Goal: Feedback & Contribution: Submit feedback/report problem

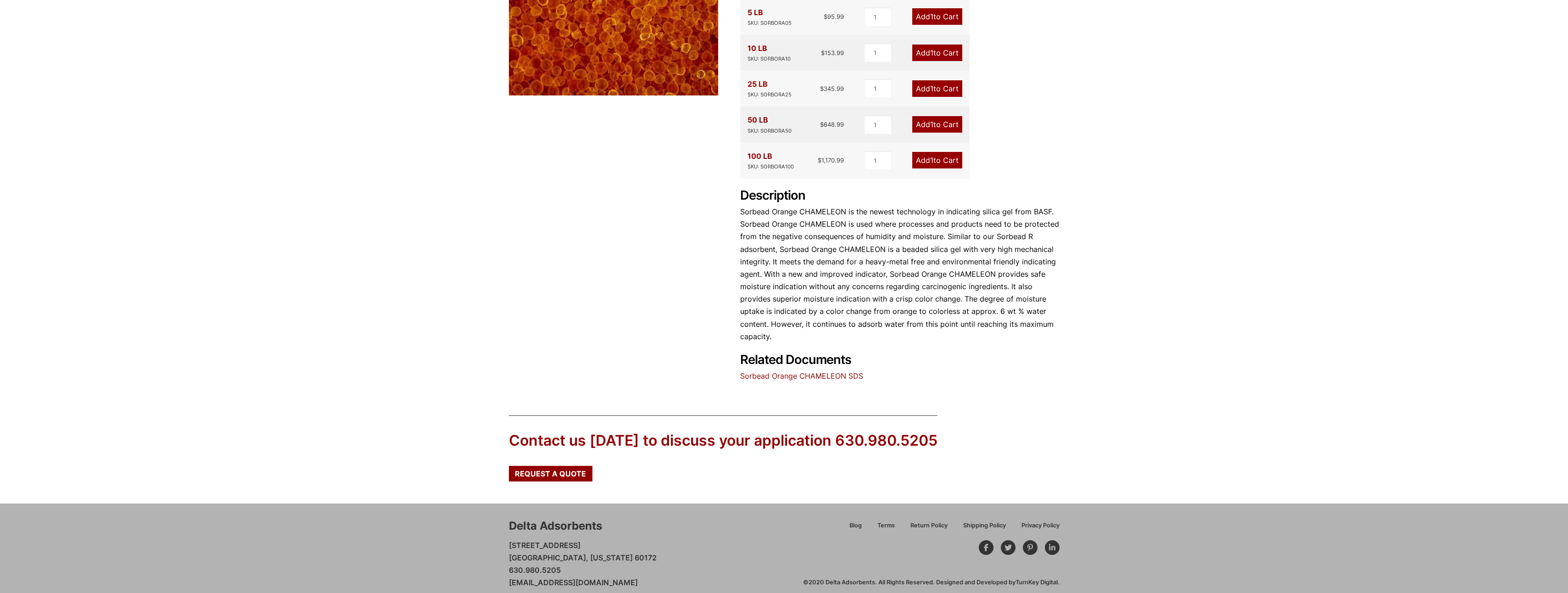
scroll to position [260, 0]
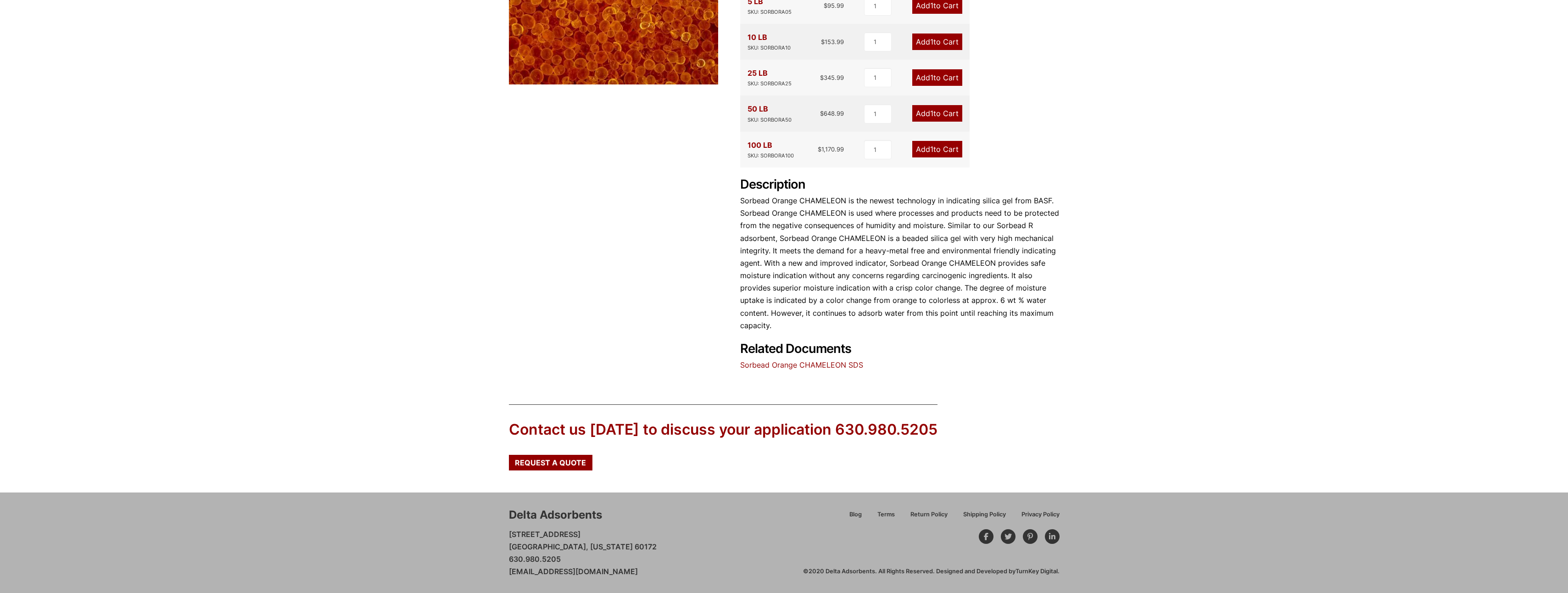
click at [514, 547] on p "28 Congress Circle W. Roselle, Illinois 60172 630.980.5205 customerservice@delt…" at bounding box center [582, 553] width 148 height 50
drag, startPoint x: 514, startPoint y: 547, endPoint x: 583, endPoint y: 543, distance: 69.1
click at [583, 543] on p "28 Congress Circle W. Roselle, Illinois 60172 630.980.5205 customerservice@delt…" at bounding box center [582, 553] width 148 height 50
drag, startPoint x: 583, startPoint y: 543, endPoint x: 528, endPoint y: 418, distance: 136.6
click at [528, 418] on div "Contact us today to discuss your application 630.980.5205 Request a Quote" at bounding box center [723, 437] width 429 height 66
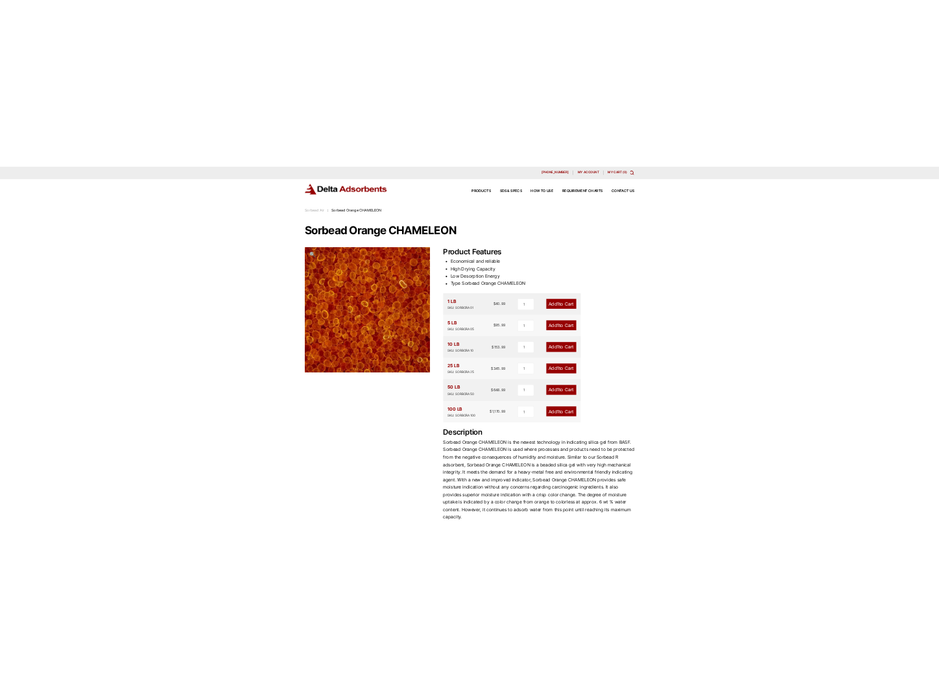
scroll to position [0, 0]
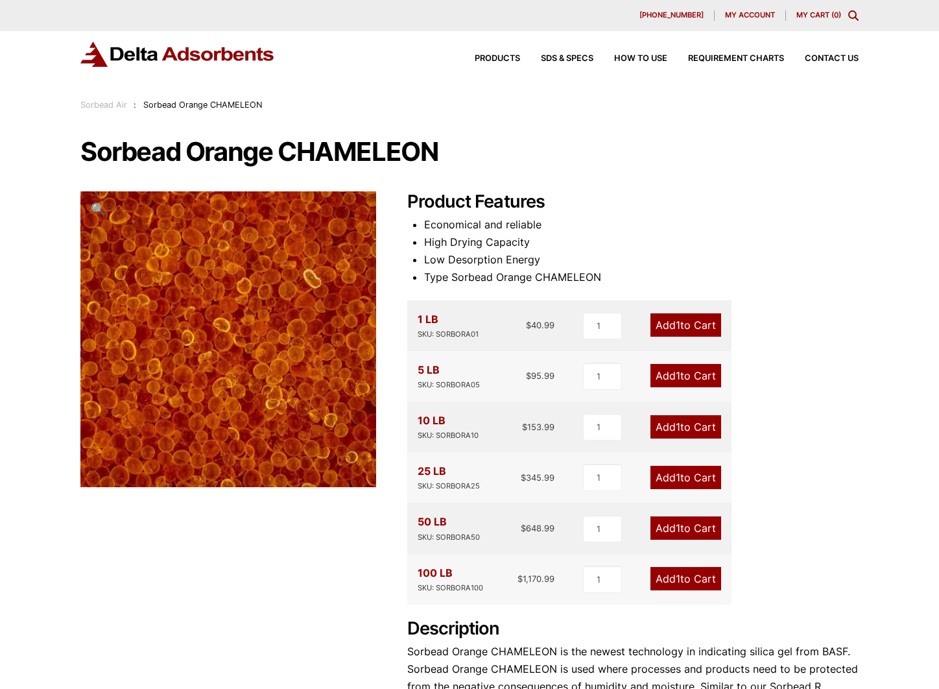
drag, startPoint x: 528, startPoint y: 480, endPoint x: 665, endPoint y: 195, distance: 315.8
click at [827, 52] on div "Products SDS & SPECS How to Use Requirement Charts Contact Us" at bounding box center [656, 58] width 415 height 19
click at [831, 56] on span "Contact Us" at bounding box center [832, 58] width 54 height 8
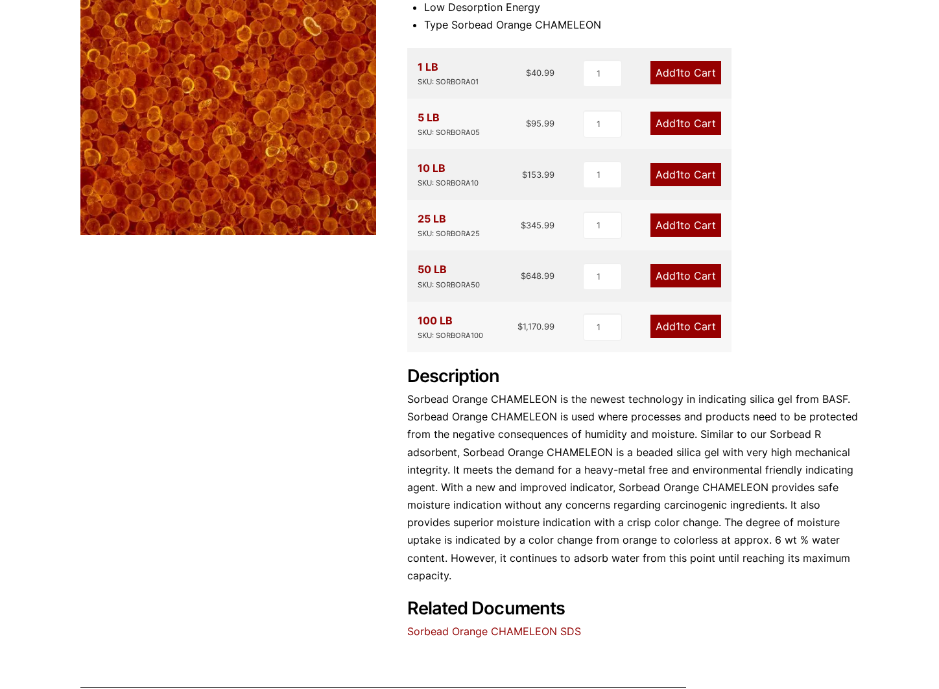
scroll to position [259, 0]
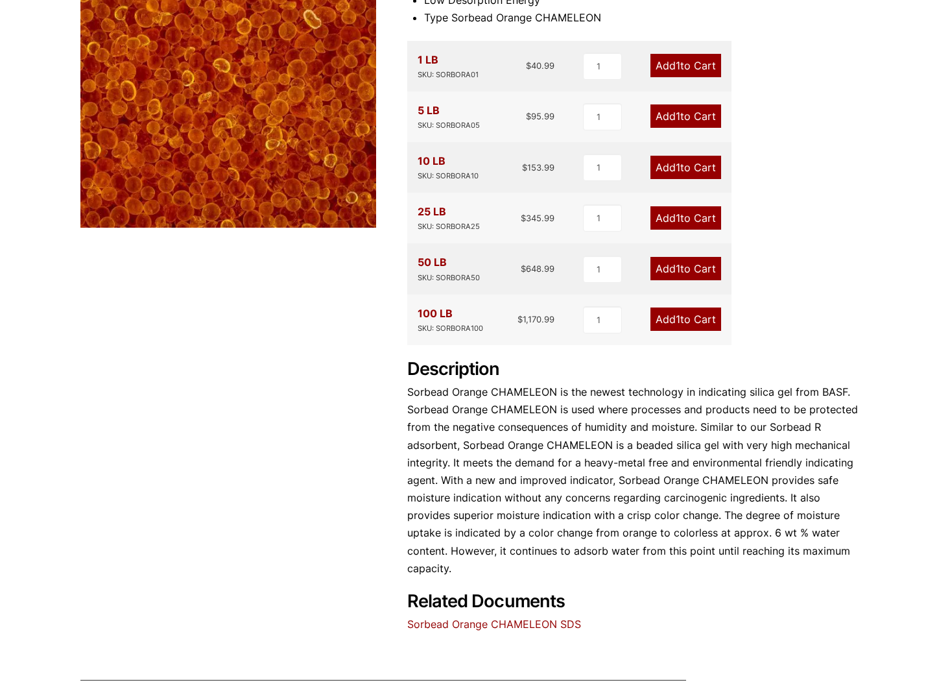
click at [696, 58] on link "Add 1 to Cart" at bounding box center [685, 65] width 71 height 23
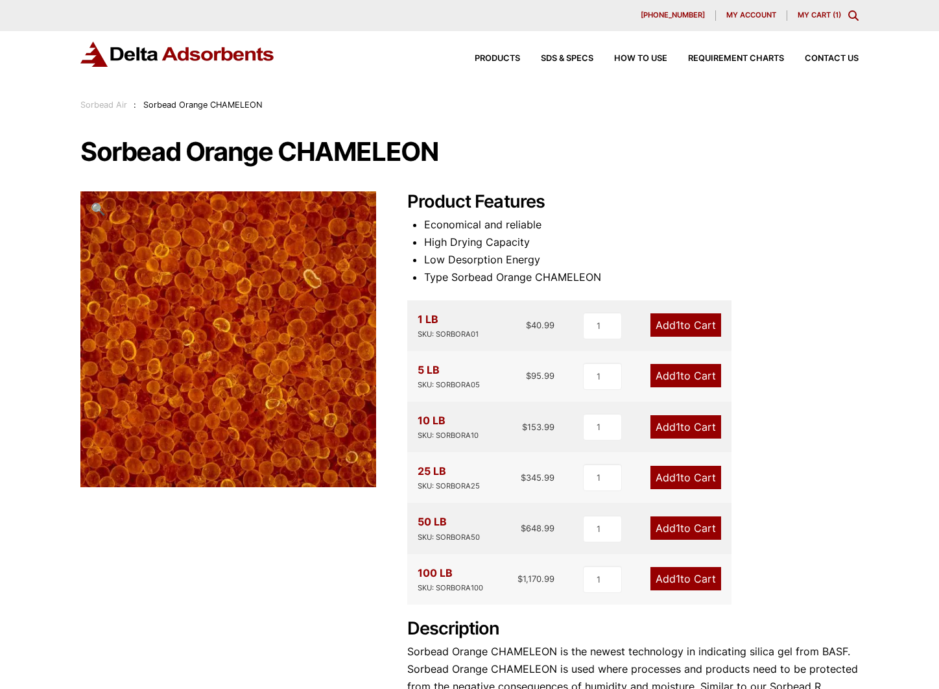
click at [814, 33] on div "Products SDS & SPECS How to Use Requirement Charts Contact Us" at bounding box center [469, 64] width 939 height 67
click at [822, 17] on link "My Cart ( 1 )" at bounding box center [819, 14] width 43 height 9
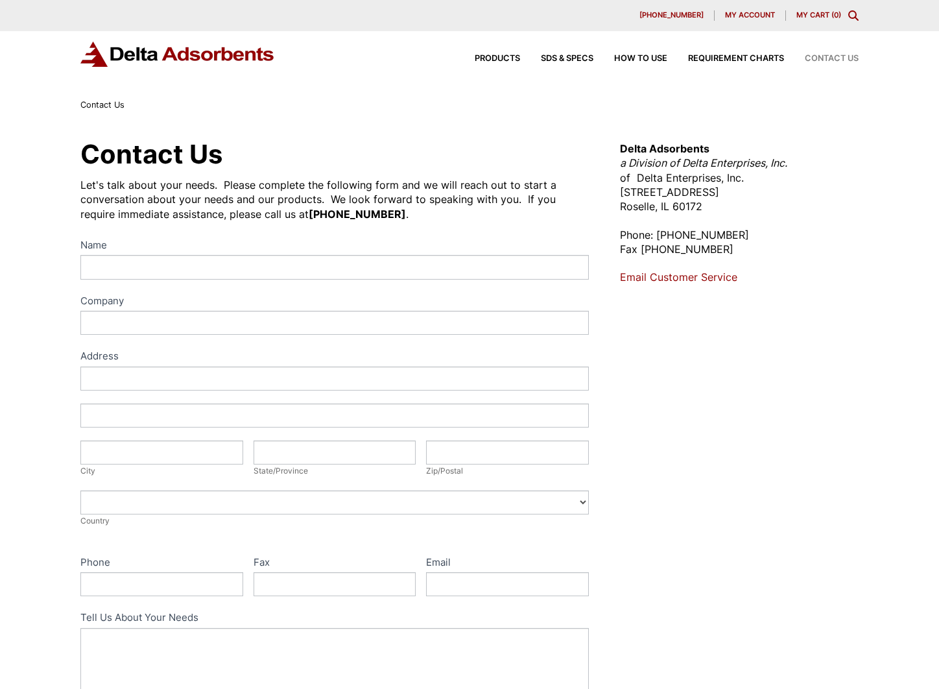
click at [168, 285] on div "Name Company Address Address Address Address City City State/Province State/Pro…" at bounding box center [334, 505] width 508 height 536
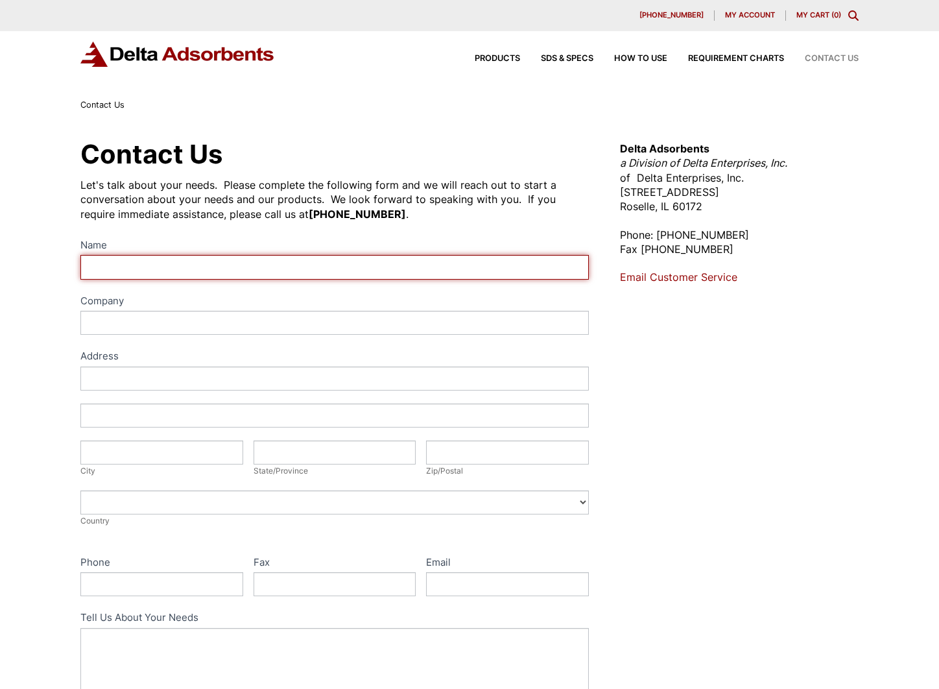
click at [182, 273] on input "Name" at bounding box center [334, 267] width 508 height 24
click at [268, 278] on input "Name" at bounding box center [334, 267] width 508 height 24
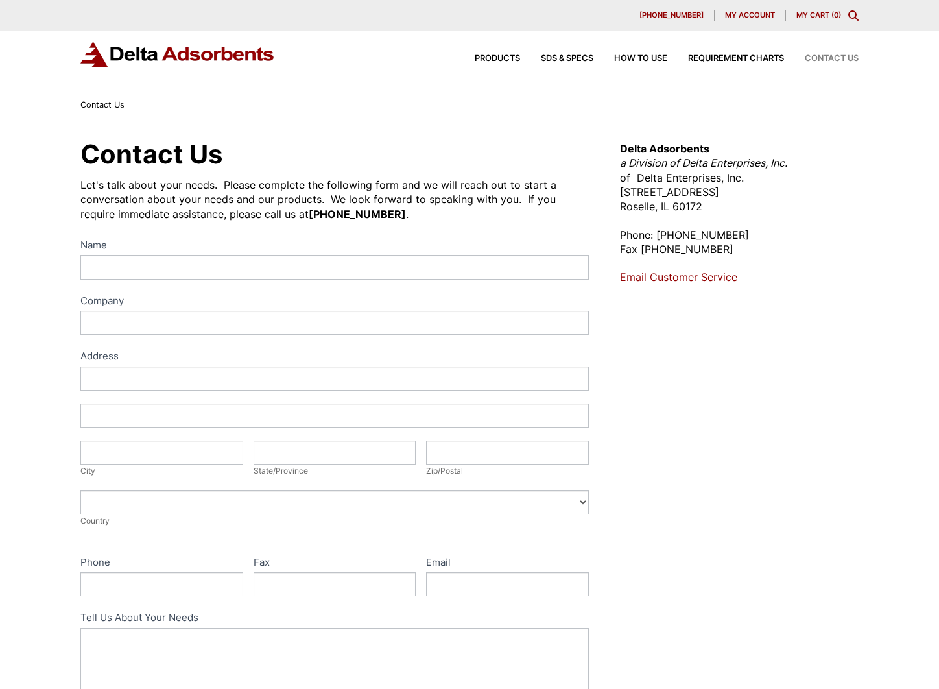
click at [266, 303] on label "Company" at bounding box center [334, 301] width 508 height 19
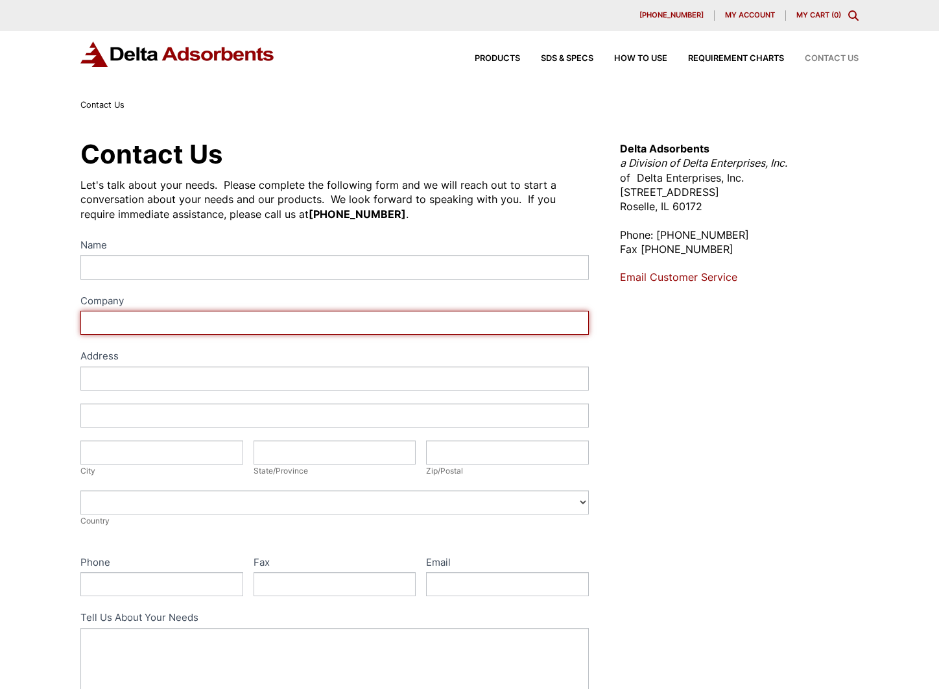
click at [266, 311] on input "Company" at bounding box center [334, 323] width 508 height 24
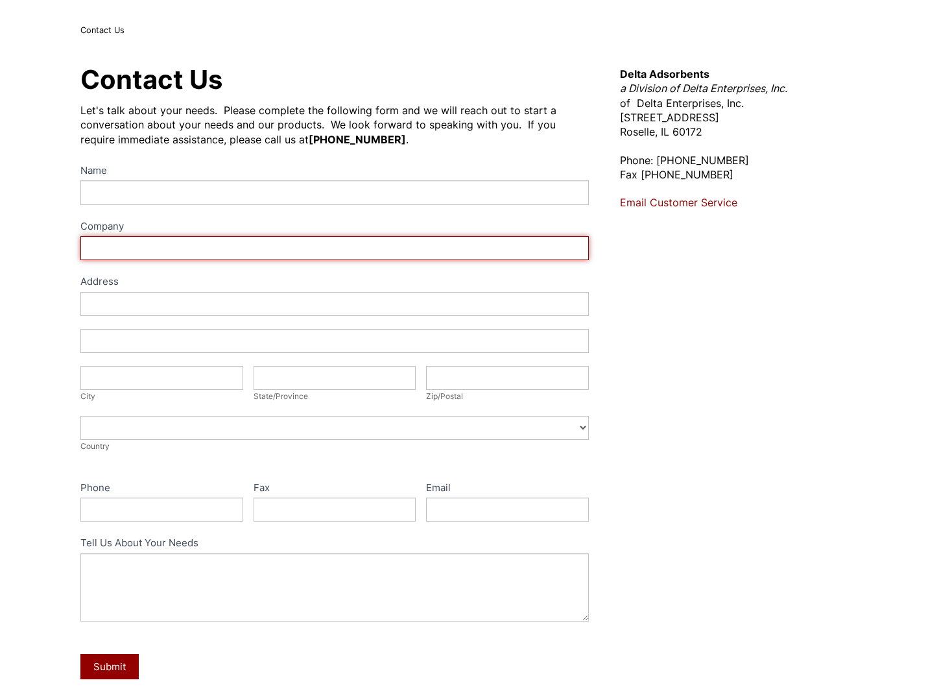
scroll to position [65, 0]
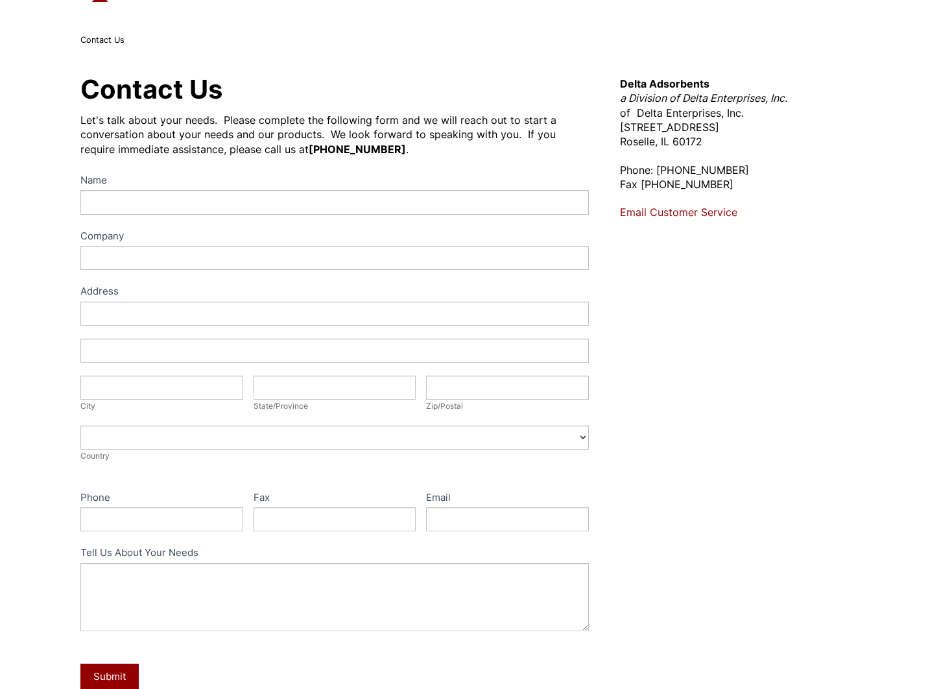
click at [442, 172] on label "Name" at bounding box center [334, 181] width 508 height 19
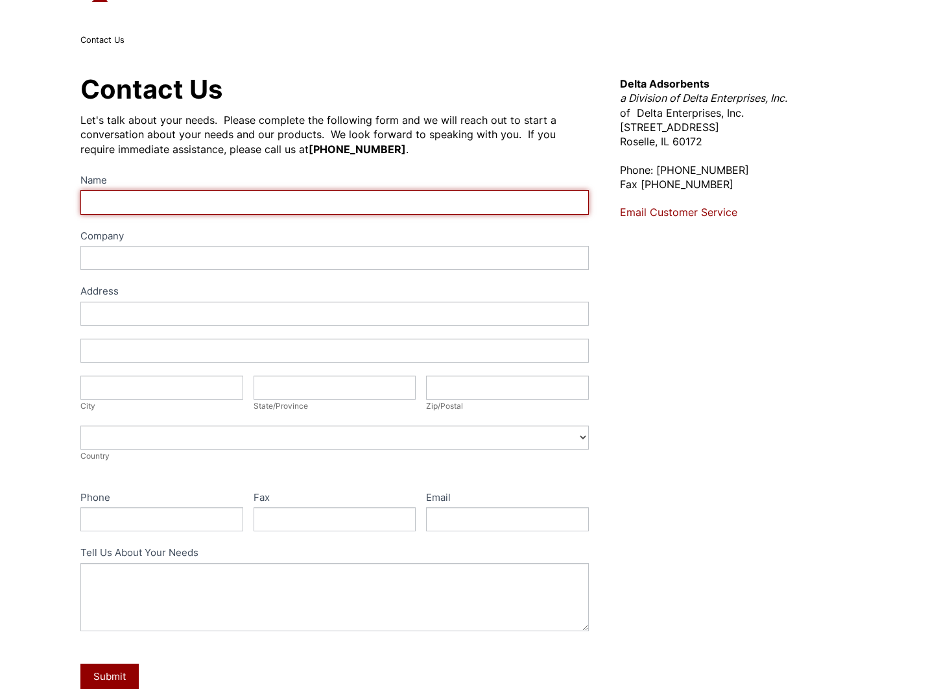
click at [442, 190] on input "Name" at bounding box center [334, 202] width 508 height 24
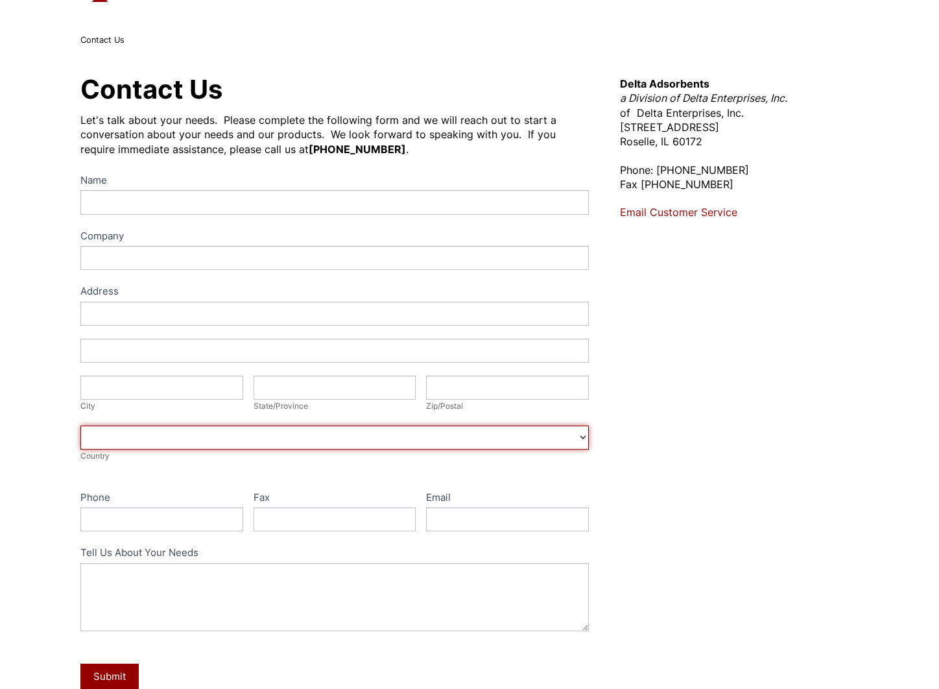
click at [233, 438] on select "Afghanistan Aland Islands Albania Algeria American Samoa Andorra Angola Anguill…" at bounding box center [334, 437] width 508 height 24
click at [198, 432] on select "Afghanistan Aland Islands Albania Algeria American Samoa Andorra Angola Anguill…" at bounding box center [334, 437] width 508 height 24
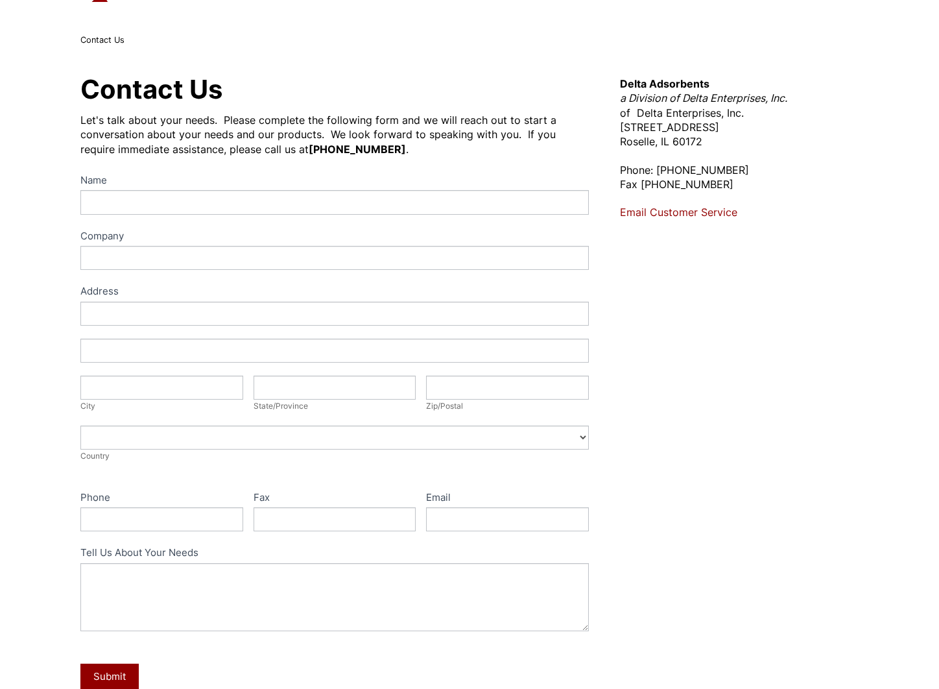
click at [158, 169] on div "Contact Us Let's talk about your needs. Please complete the following form and …" at bounding box center [334, 404] width 508 height 655
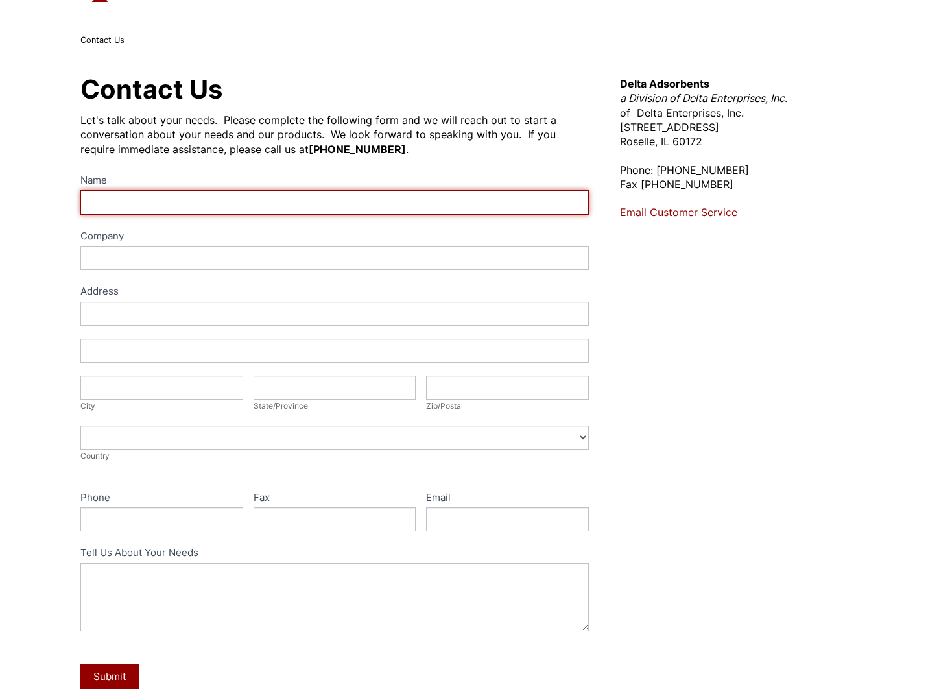
click at [163, 199] on input "Name" at bounding box center [334, 202] width 508 height 24
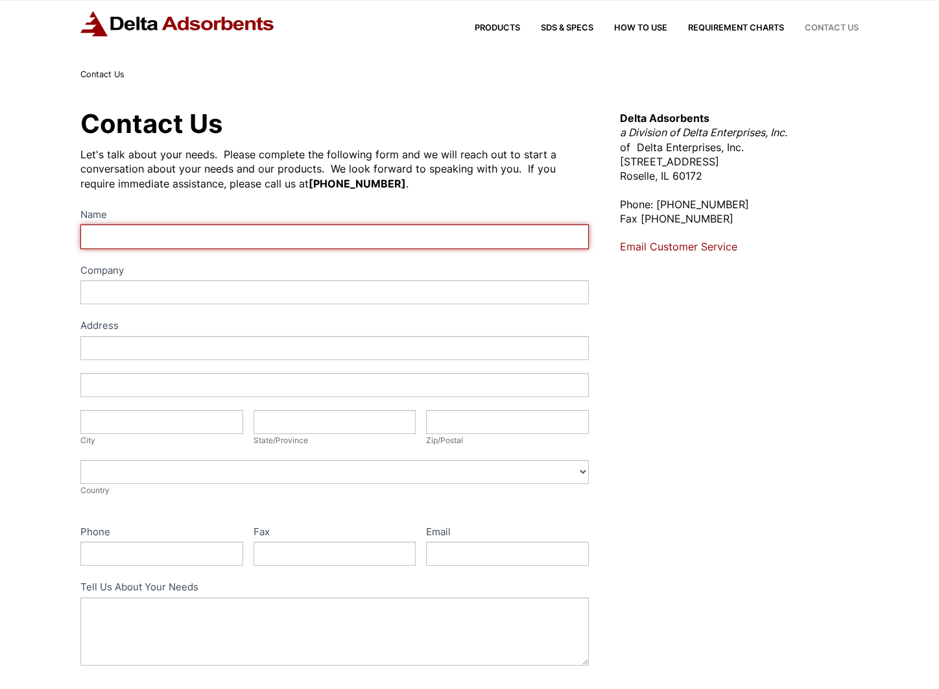
scroll to position [0, 0]
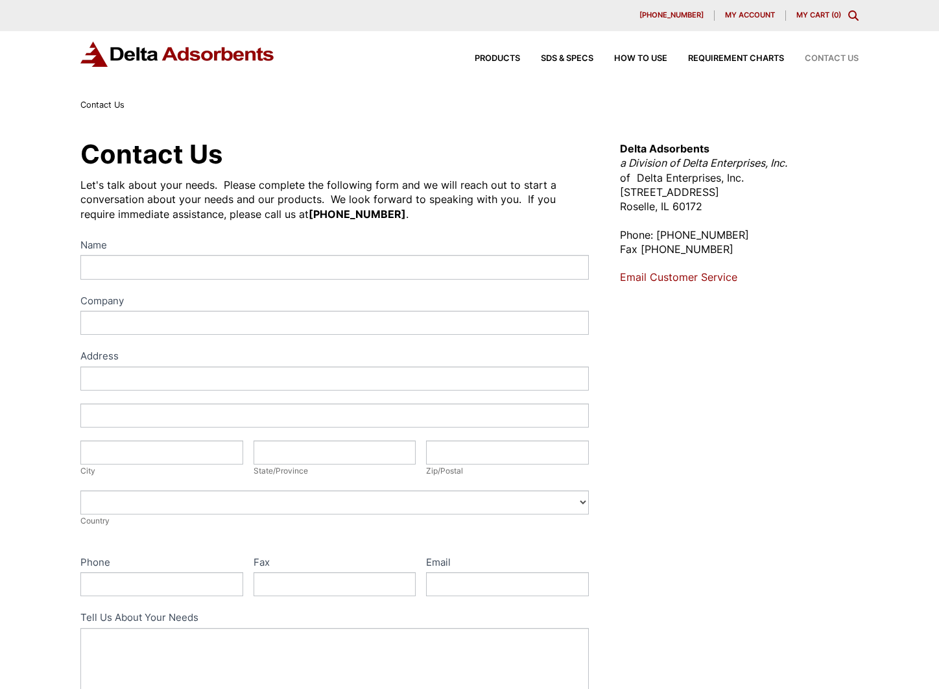
drag, startPoint x: 482, startPoint y: 53, endPoint x: 497, endPoint y: 53, distance: 14.3
click at [482, 53] on div "Products SDS & SPECS How to Use Requirement Charts Contact Us" at bounding box center [656, 58] width 415 height 19
click at [501, 55] on span "Products" at bounding box center [497, 58] width 45 height 8
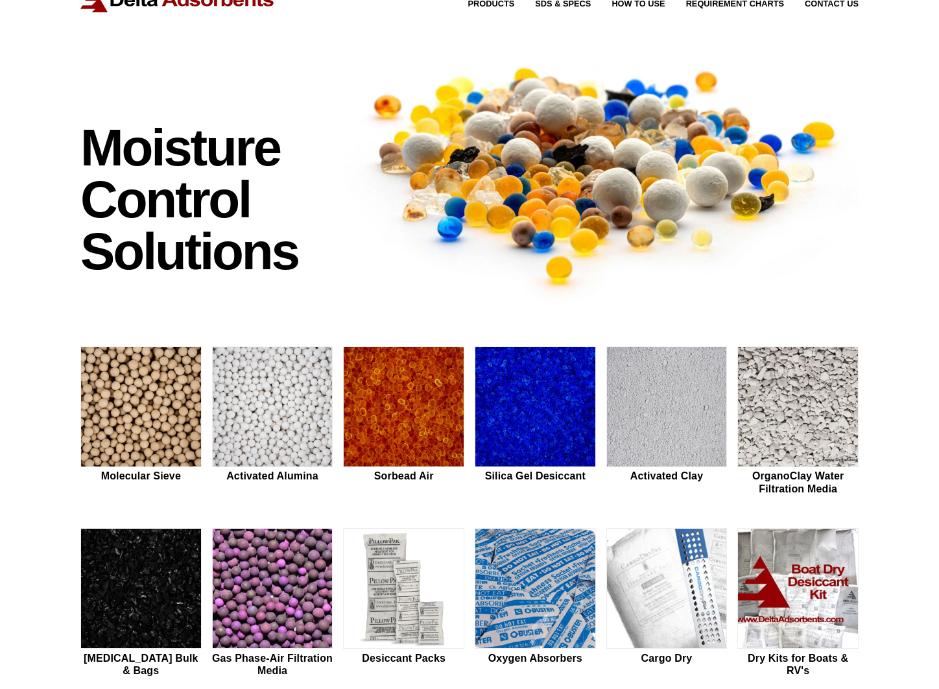
scroll to position [130, 0]
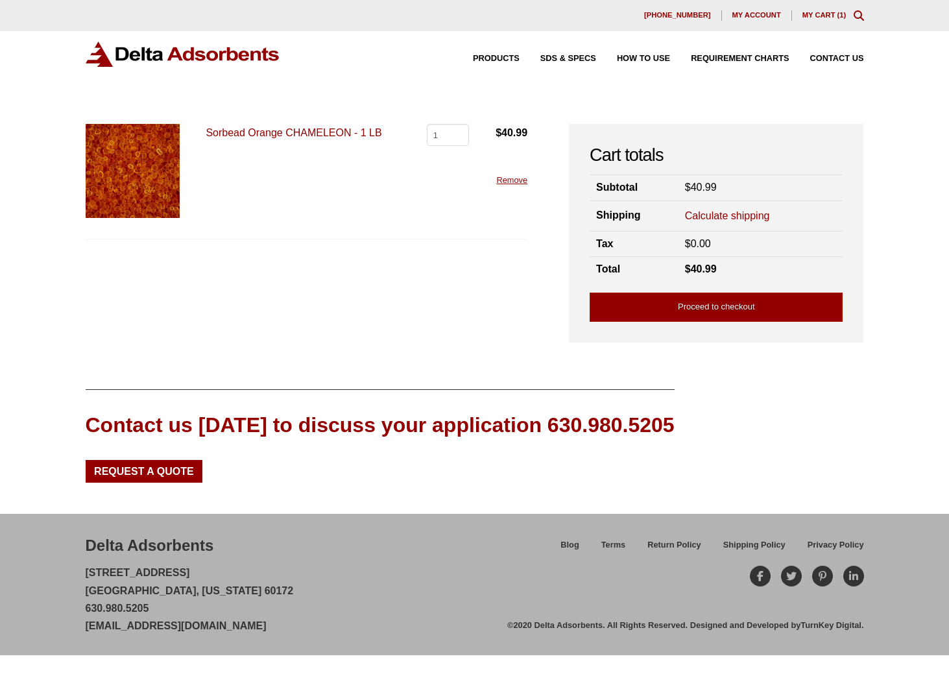
click at [728, 215] on link "Calculate shipping" at bounding box center [727, 216] width 85 height 14
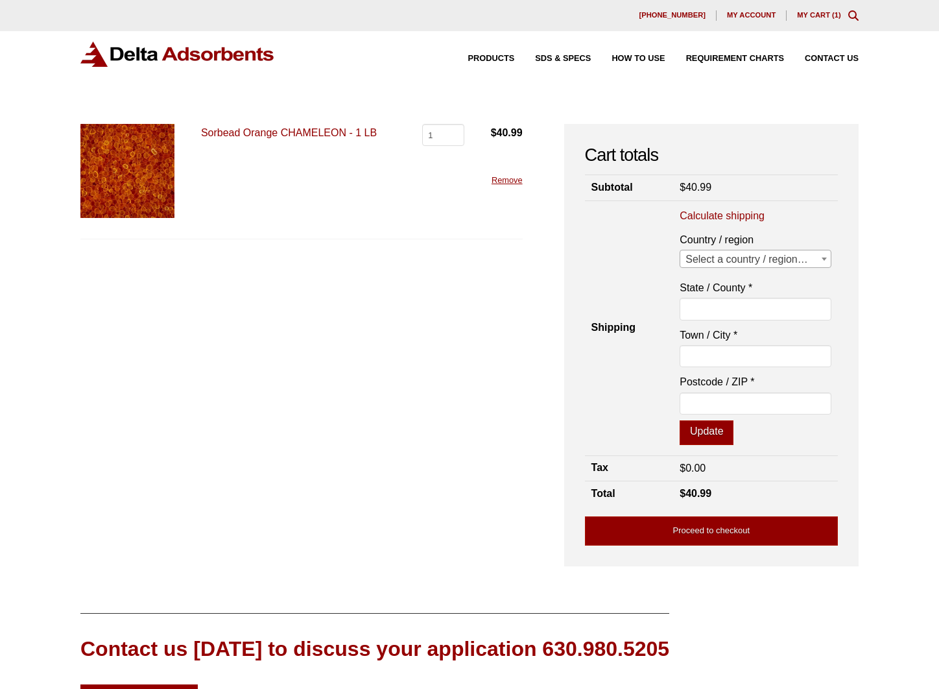
click at [730, 257] on span "Select a country / region…" at bounding box center [755, 259] width 150 height 18
click at [658, 322] on th "Shipping" at bounding box center [629, 327] width 89 height 255
click at [729, 219] on link "Calculate shipping" at bounding box center [722, 216] width 85 height 14
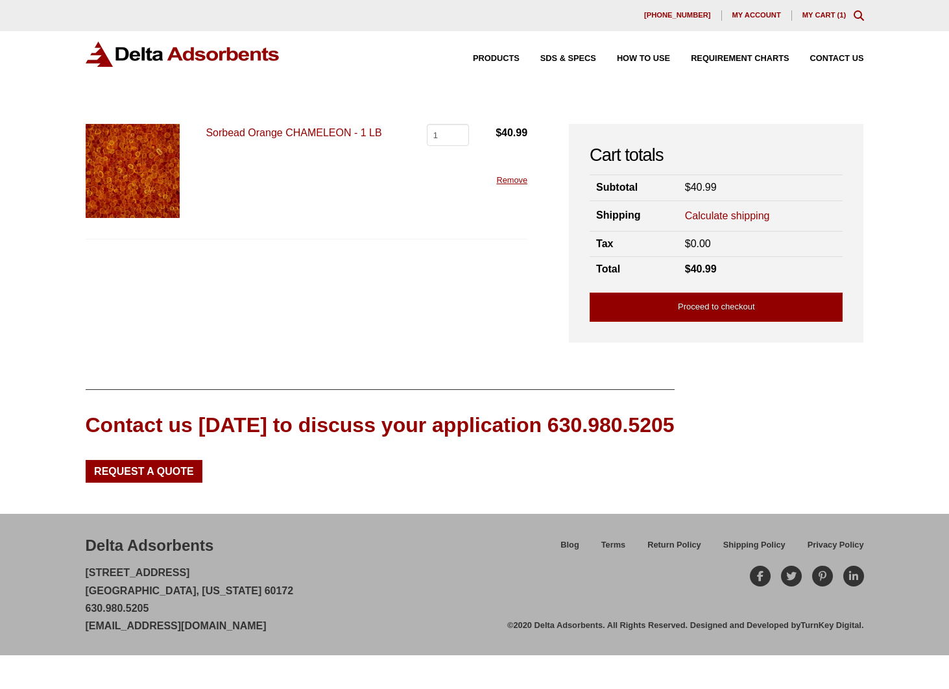
click at [502, 180] on link "Remove" at bounding box center [511, 180] width 31 height 10
click at [846, 57] on span "Contact Us" at bounding box center [837, 58] width 54 height 8
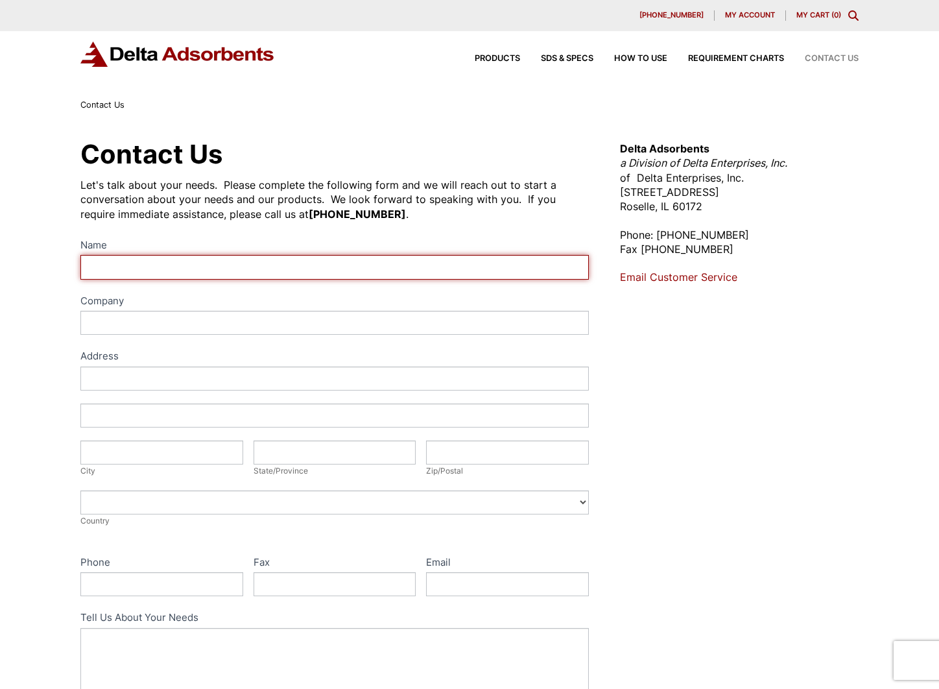
click at [300, 263] on input "Name" at bounding box center [334, 267] width 508 height 24
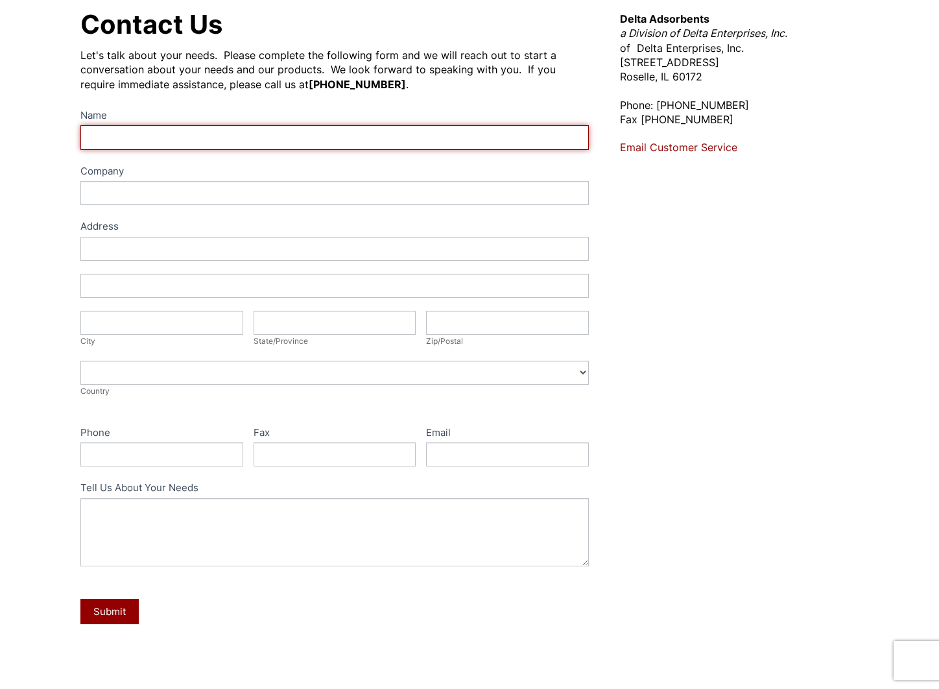
scroll to position [65, 0]
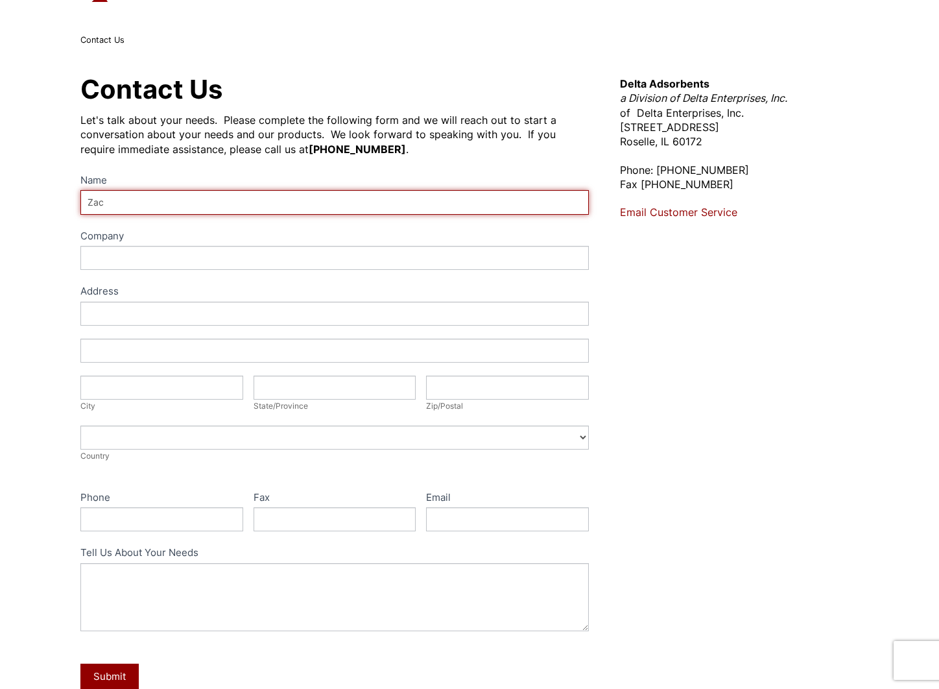
type input "Zac"
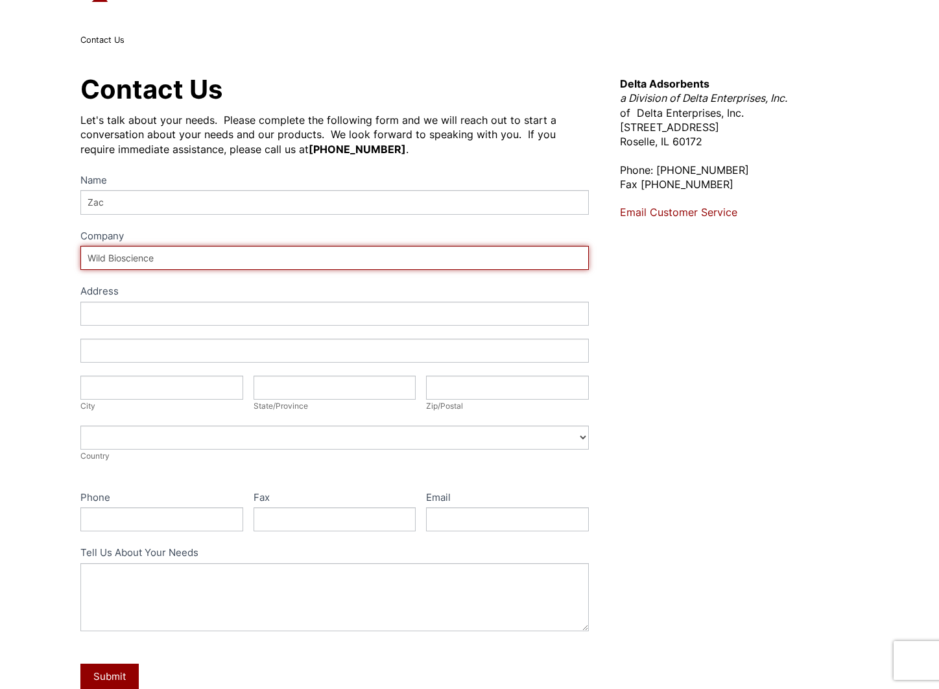
type input "Wild Bioscience"
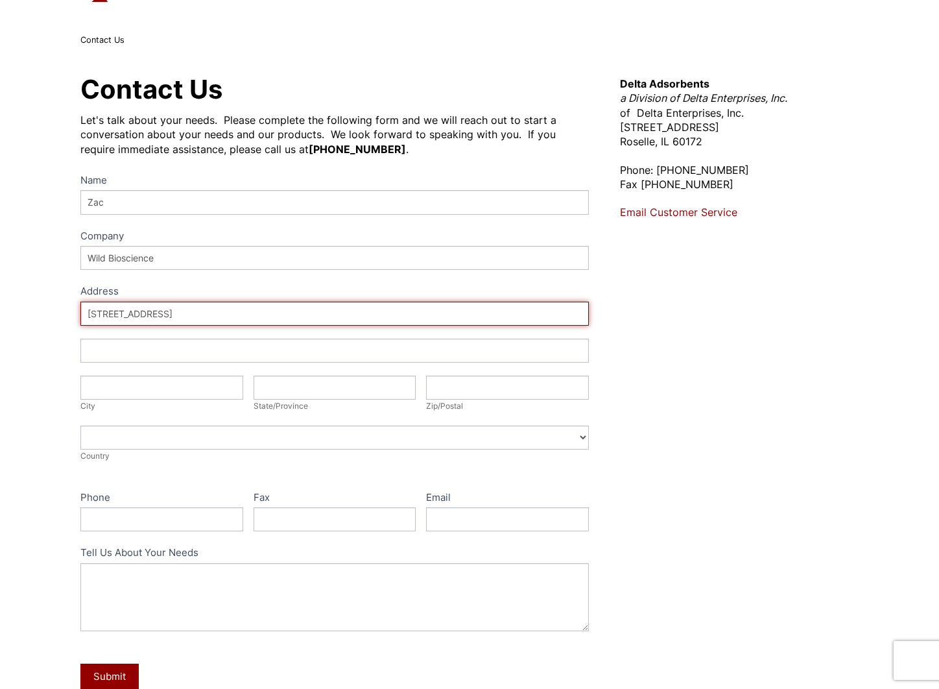
type input "[STREET_ADDRESS]"
click at [209, 316] on input "[STREET_ADDRESS]" at bounding box center [334, 314] width 508 height 24
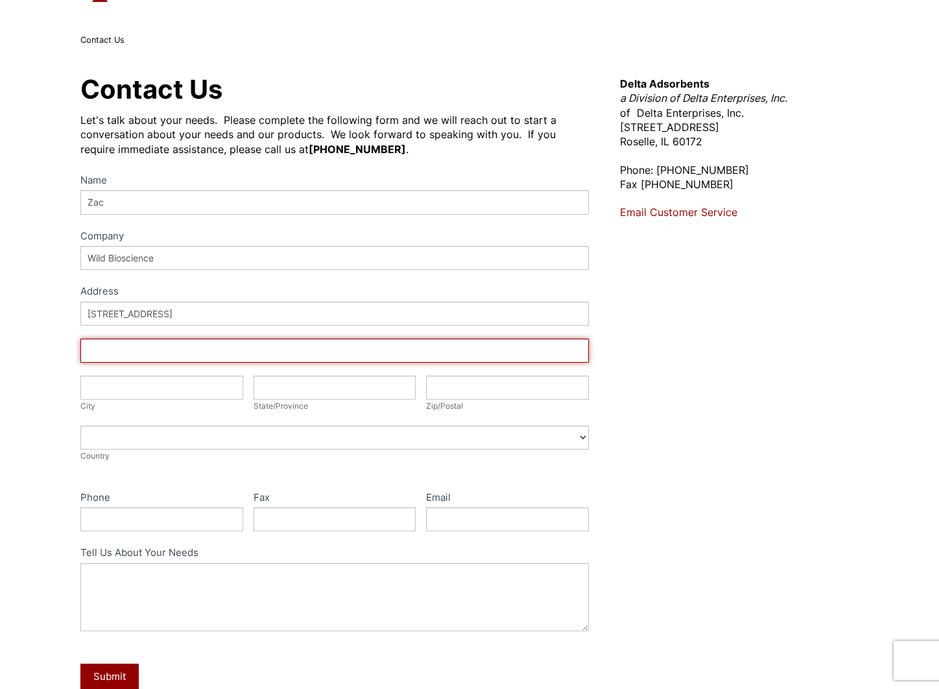
click at [157, 344] on input "Address" at bounding box center [334, 350] width 508 height 24
type input "<"
type input "Milton Park"
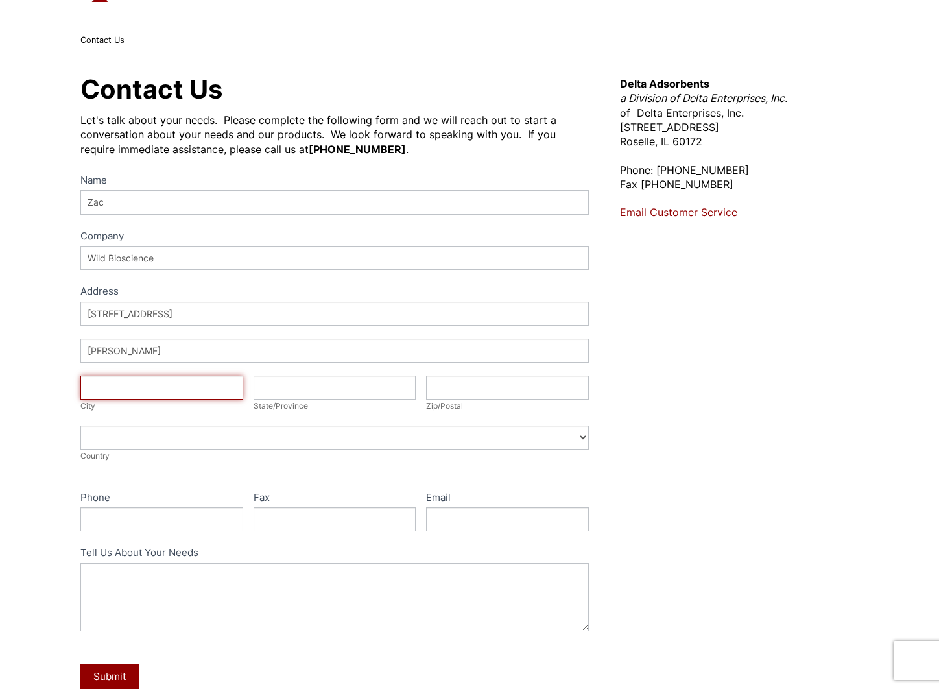
click at [93, 377] on input "City" at bounding box center [161, 387] width 163 height 24
type input "Abingdon"
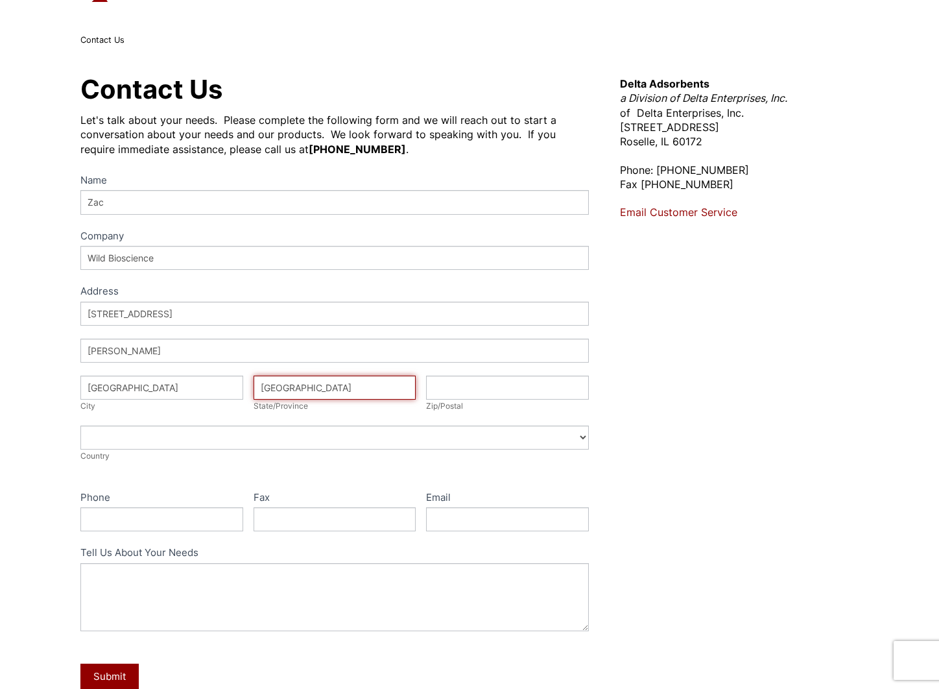
type input "Oxfordshire"
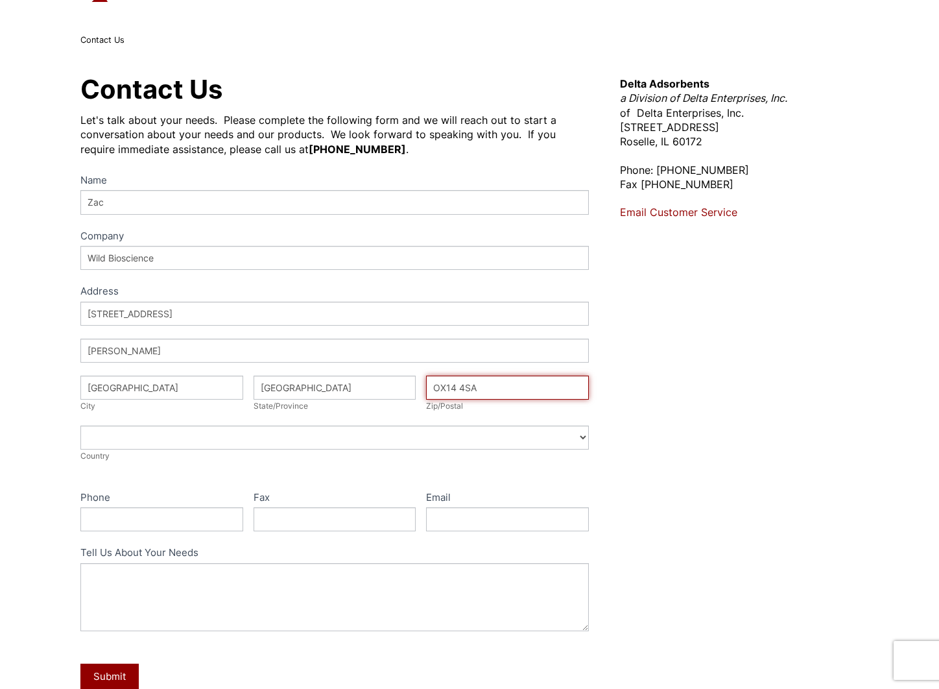
type input "OX14 4SA"
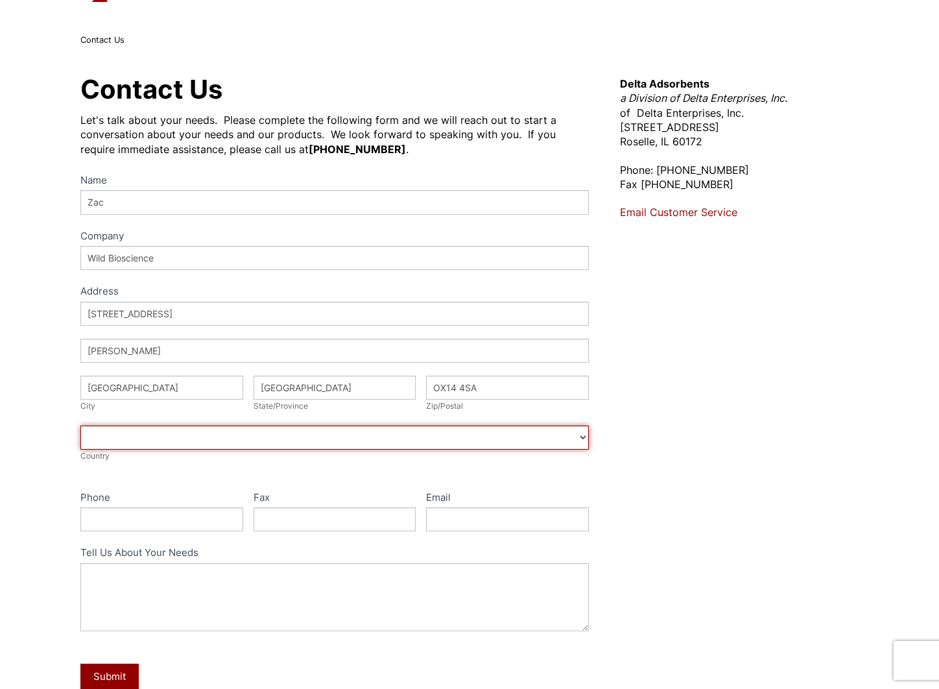
select select "United Kingdom"
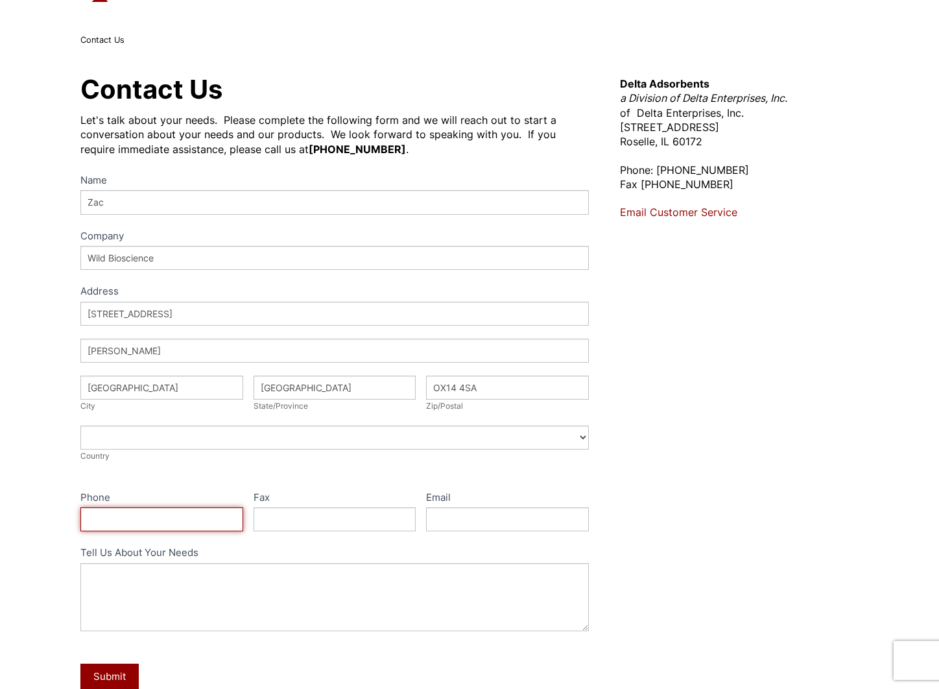
click at [143, 519] on input "Phone" at bounding box center [161, 519] width 163 height 24
paste input "01865 968581"
type input "01865 968581"
click at [221, 484] on div "Name Zac Company Wild Bioscience Address Address Address 115K Olympic Avenue Ad…" at bounding box center [334, 440] width 508 height 536
click at [359, 507] on input "Fax" at bounding box center [335, 519] width 163 height 24
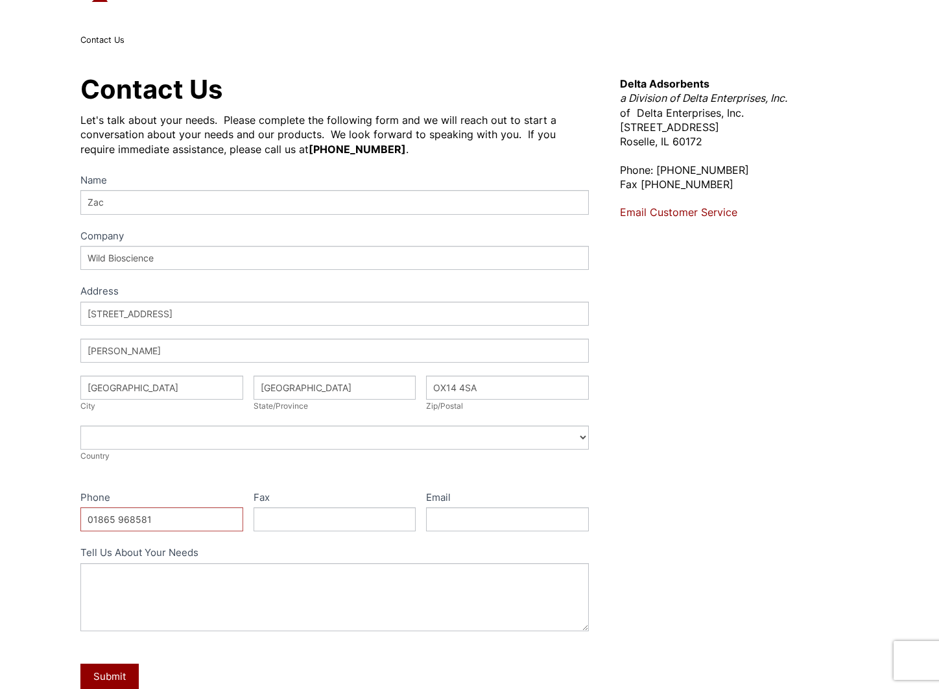
click at [432, 494] on label "Email" at bounding box center [507, 498] width 163 height 19
click at [432, 507] on input "Email" at bounding box center [507, 519] width 163 height 24
click at [449, 514] on input "Email" at bounding box center [507, 519] width 163 height 24
click at [503, 486] on div "Name Zac Company Wild Bioscience Address Address Address 115K Olympic Avenue Ad…" at bounding box center [334, 440] width 508 height 536
click at [485, 517] on input "Email" at bounding box center [507, 519] width 163 height 24
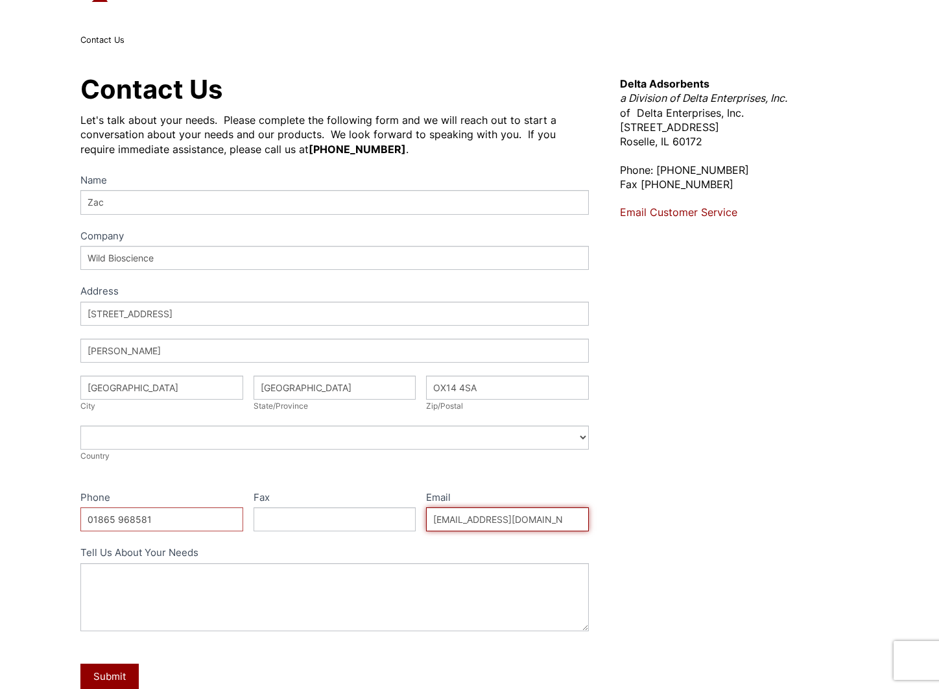
type input "zac@wildbioscience.com"
click at [72, 268] on div "Contact Us Let's talk about your needs. Please complete the following form and …" at bounding box center [469, 403] width 809 height 665
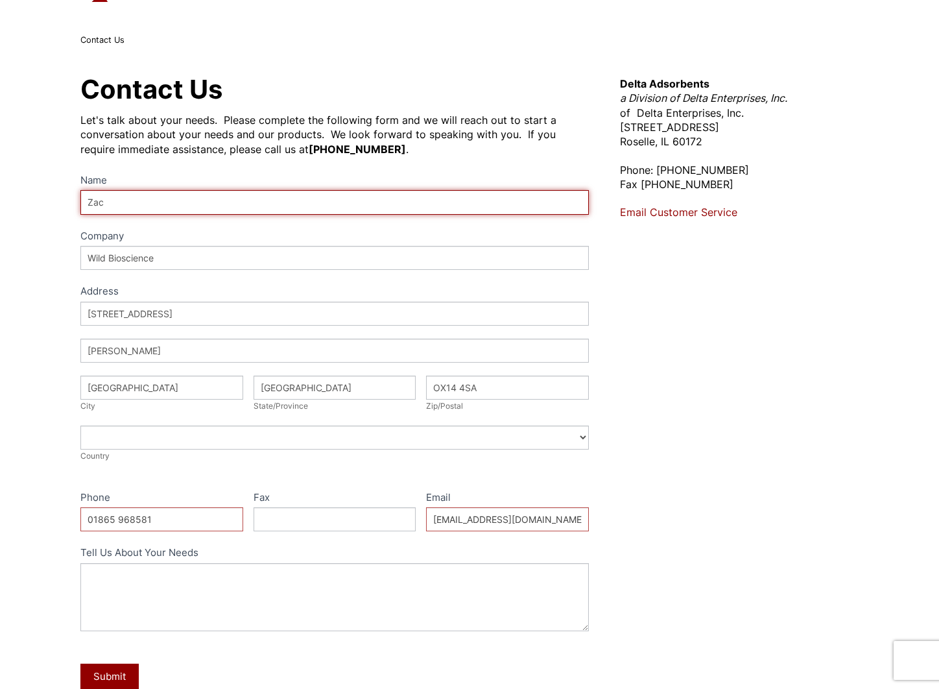
click at [136, 206] on input "Zac" at bounding box center [334, 202] width 508 height 24
type input "Zac Lumley"
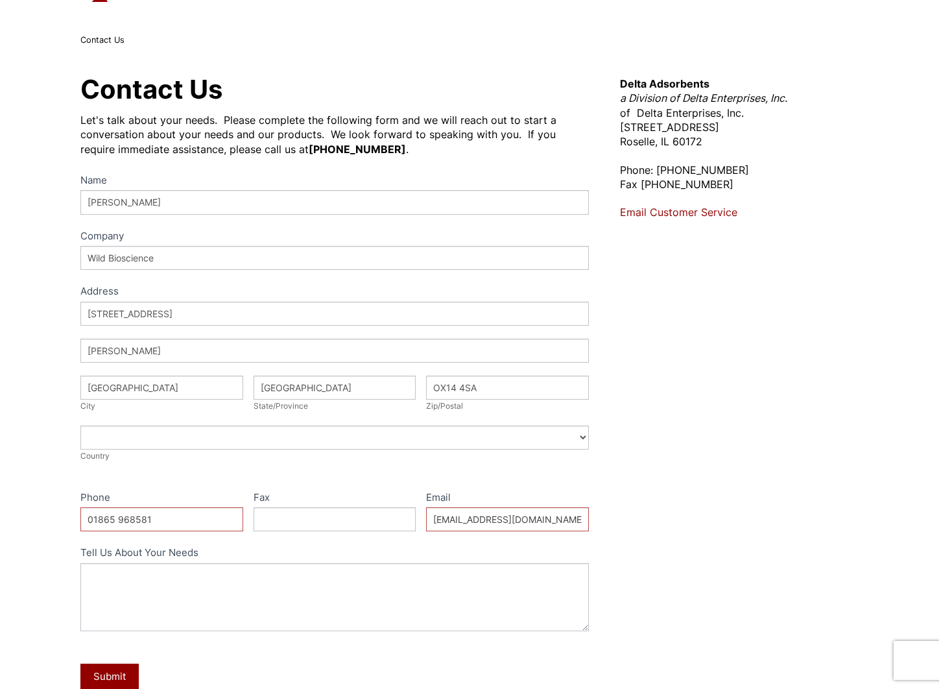
click at [179, 462] on div "Country" at bounding box center [334, 455] width 508 height 13
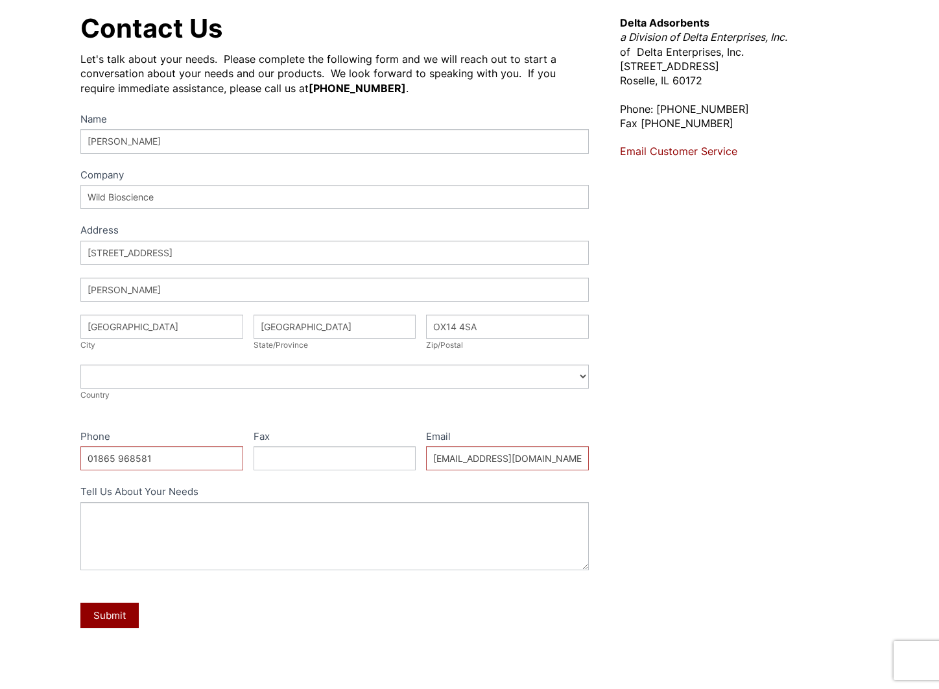
scroll to position [195, 0]
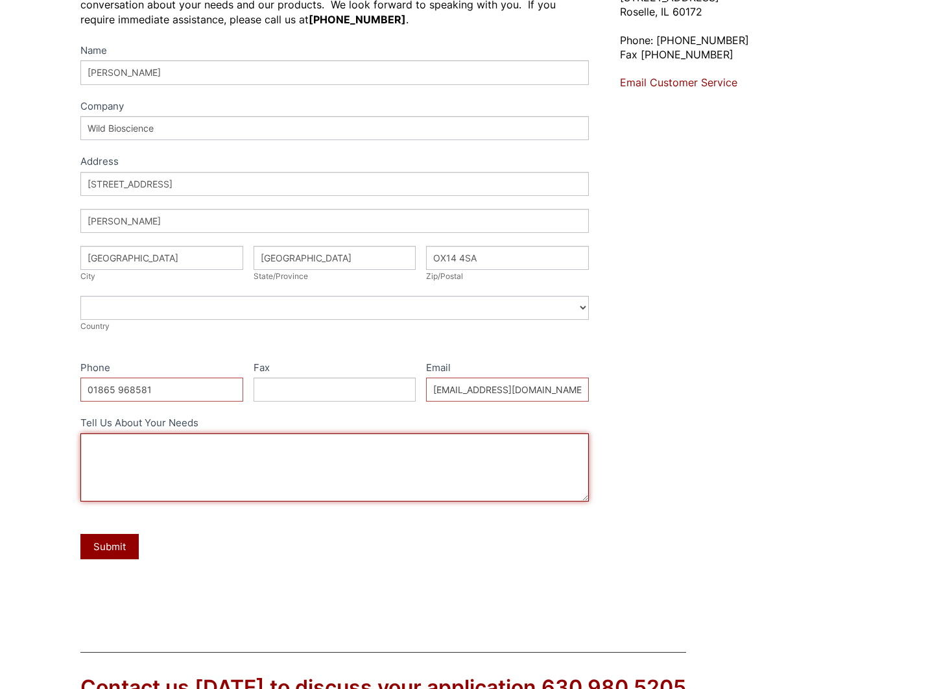
click at [236, 482] on textarea "Tell Us About Your Needs" at bounding box center [334, 467] width 508 height 68
paste textarea "Sorbead Orange CHAMELEON"
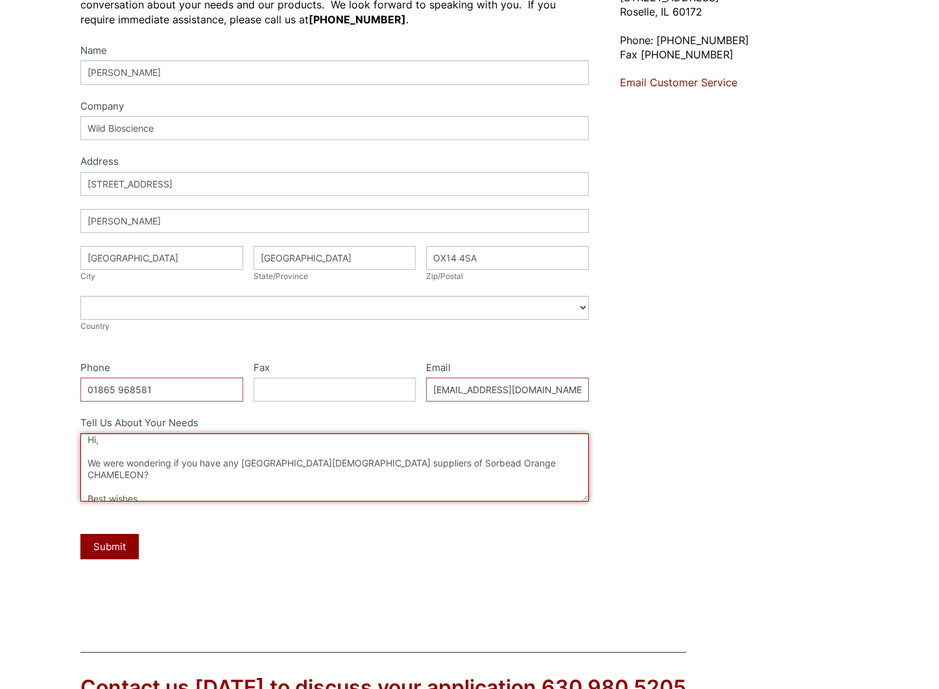
scroll to position [0, 0]
click at [92, 445] on textarea "Hi, We were wondering if you have any UK-based suppliers of Sorbead Orange CHAM…" at bounding box center [334, 467] width 508 height 68
click at [127, 438] on textarea "Dear staff, We were wondering if you have any UK-based suppliers of Sorbead Ora…" at bounding box center [334, 467] width 508 height 68
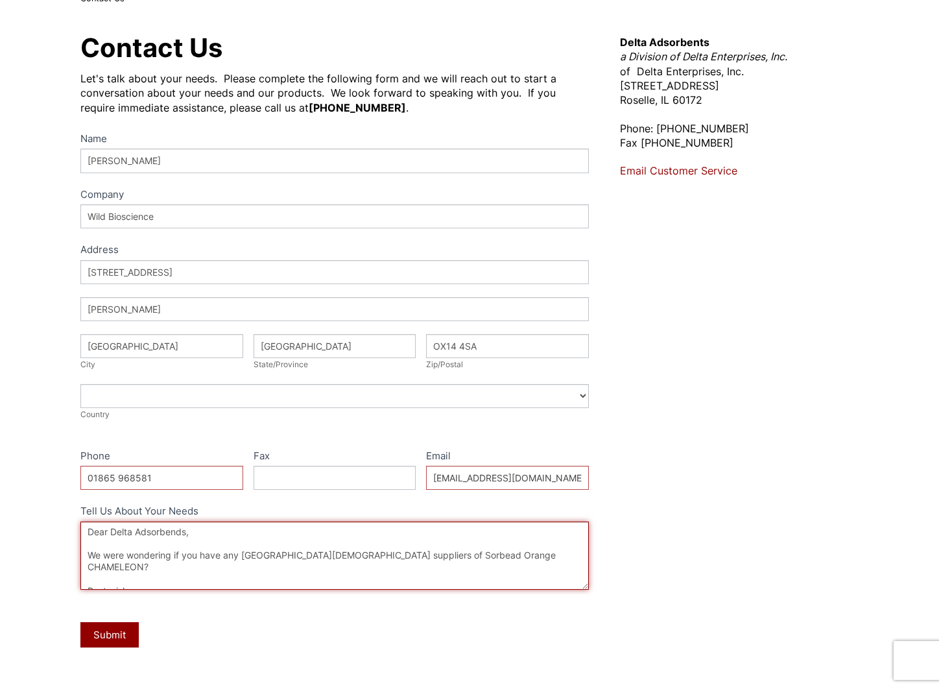
scroll to position [130, 0]
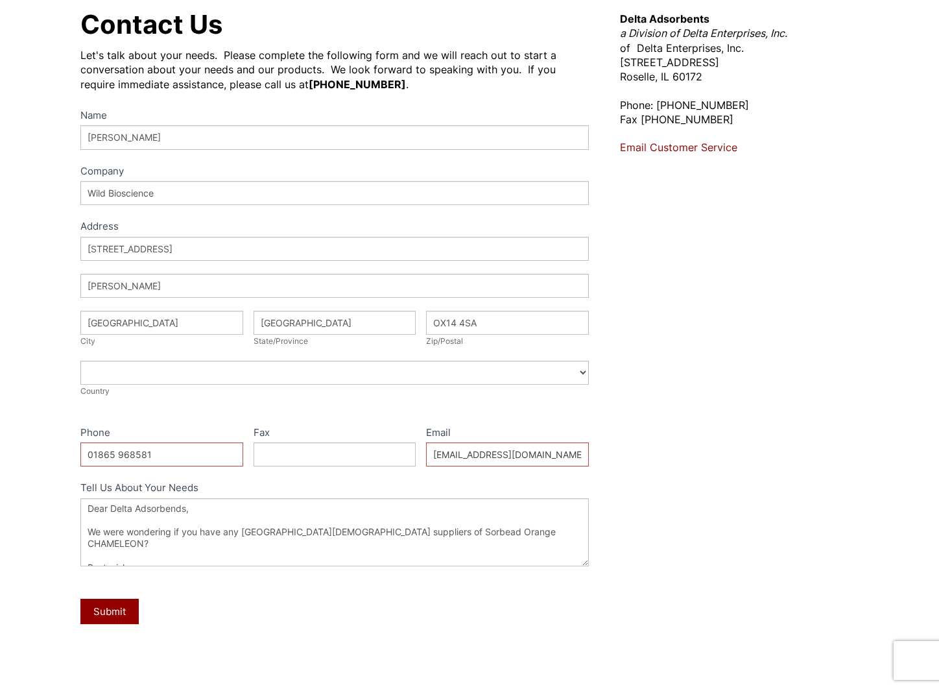
click at [632, 16] on strong "Delta Adsorbents" at bounding box center [664, 18] width 89 height 13
drag, startPoint x: 632, startPoint y: 16, endPoint x: 674, endPoint y: 16, distance: 42.2
click at [674, 16] on strong "Delta Adsorbents" at bounding box center [664, 18] width 89 height 13
copy strong "Delta Adsorbents"
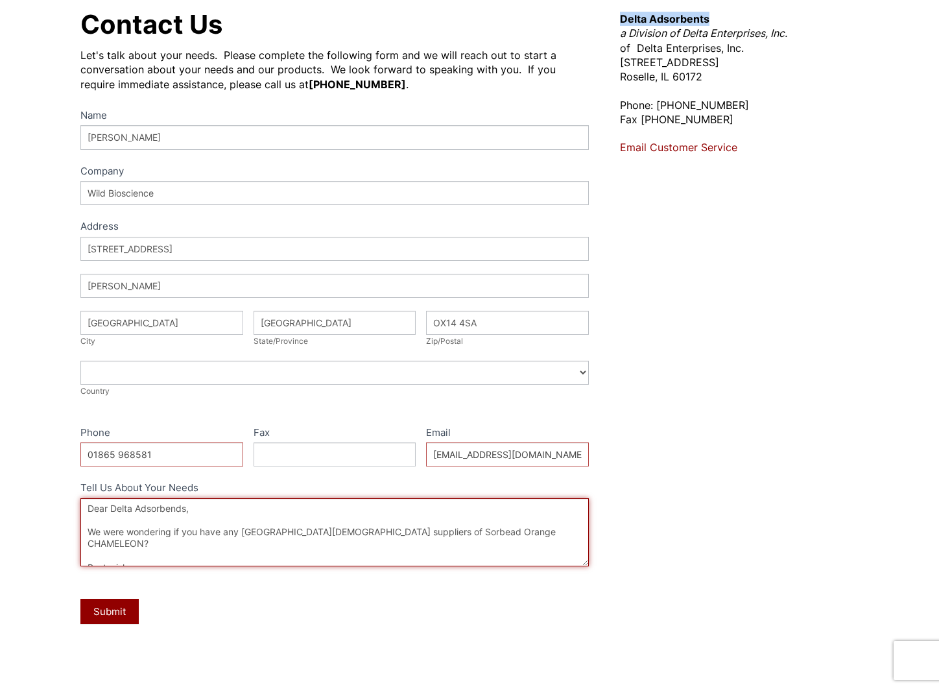
click at [176, 510] on textarea "Dear Delta Adsorbends, We were wondering if you have any UK-based suppliers of …" at bounding box center [334, 532] width 508 height 68
drag, startPoint x: 176, startPoint y: 510, endPoint x: 122, endPoint y: 508, distance: 54.5
click at [122, 508] on textarea "Dear Delta Adsorbends, We were wondering if you have any UK-based suppliers of …" at bounding box center [334, 532] width 508 height 68
paste textarea "t"
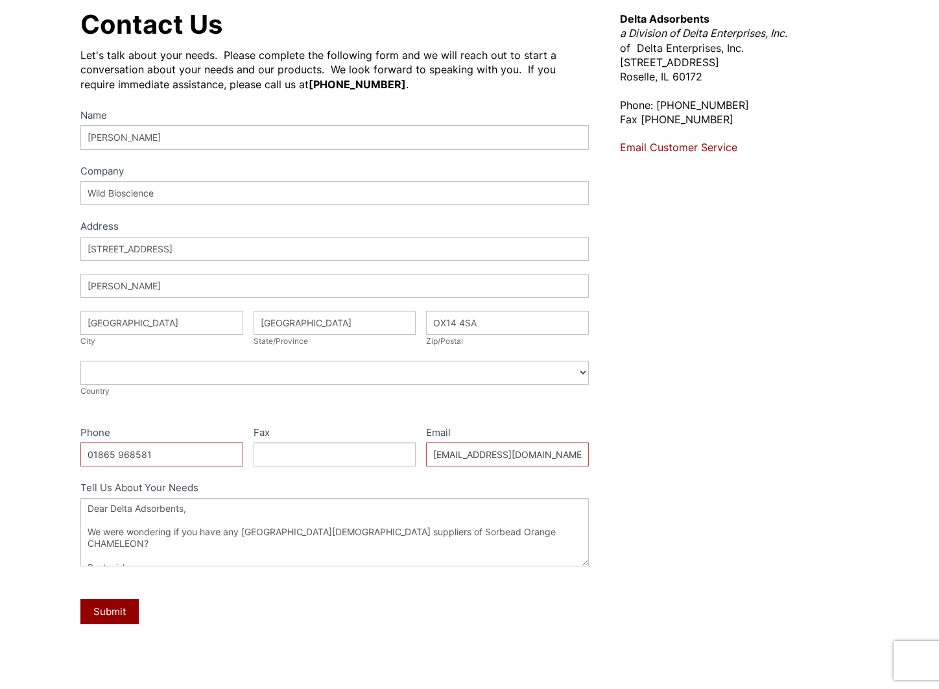
click at [215, 579] on div "Name Zac Lumley Company Wild Bioscience Address Address Address 115K Olympic Av…" at bounding box center [334, 375] width 508 height 536
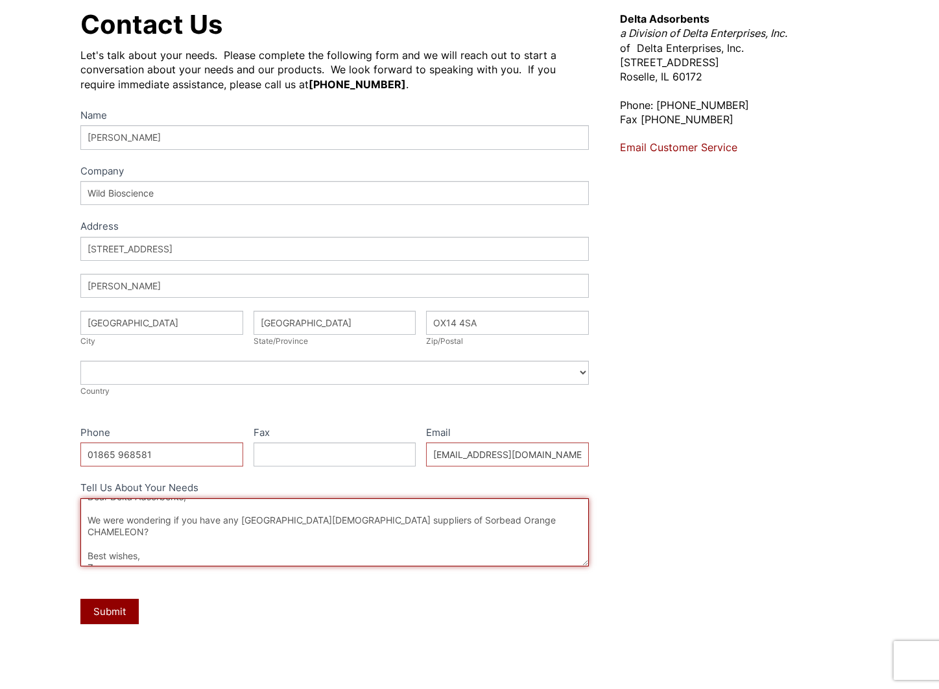
click at [121, 540] on textarea "Dear Delta Adsorbents, We were wondering if you have any UK-based suppliers of …" at bounding box center [334, 532] width 508 height 68
drag, startPoint x: 121, startPoint y: 540, endPoint x: 90, endPoint y: 541, distance: 31.2
click at [90, 541] on textarea "Dear Delta Adsorbents, We were wondering if you have any UK-based suppliers of …" at bounding box center [334, 532] width 508 height 68
click at [132, 549] on textarea "Dear Delta Adsorbents, We were wondering if you have any UK-based suppliers of …" at bounding box center [334, 532] width 508 height 68
click at [143, 552] on textarea "Dear Delta Adsorbents, We were wondering if you have any UK-based suppliers of …" at bounding box center [334, 532] width 508 height 68
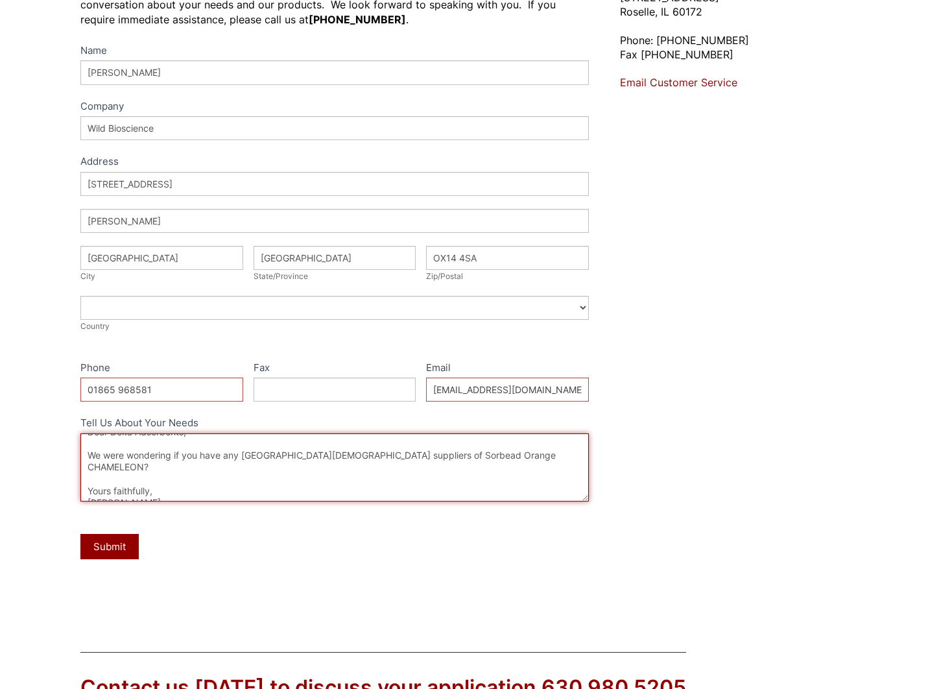
click at [495, 453] on textarea "Dear Delta Adsorbents, We were wondering if you have any UK-based suppliers of …" at bounding box center [334, 467] width 508 height 68
type textarea "Dear Delta Adsorbents, We were wondering if you have any UK-based suppliers of …"
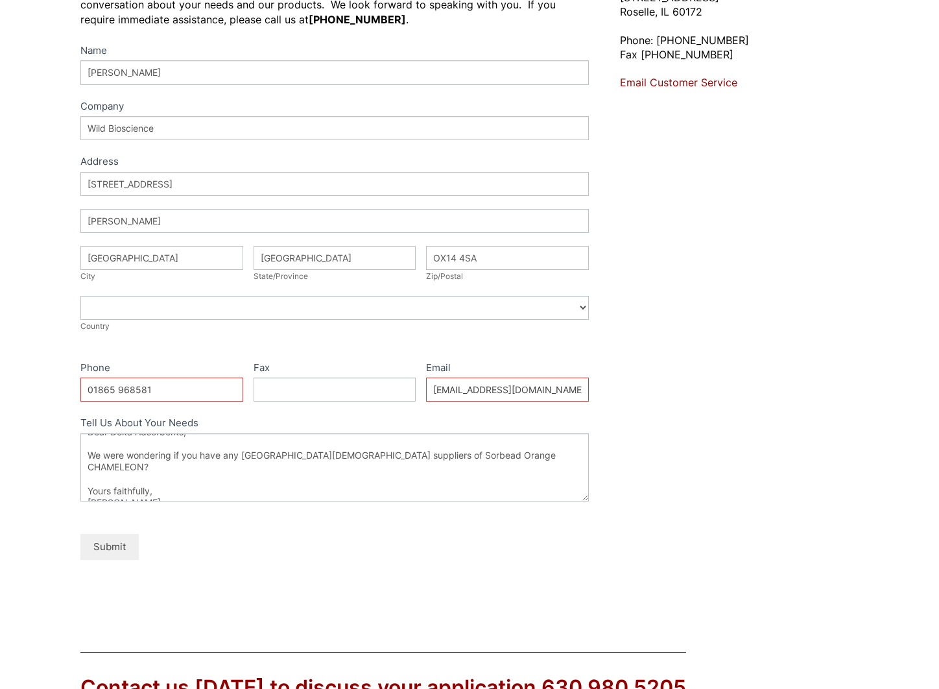
click at [108, 540] on button "Submit" at bounding box center [109, 546] width 58 height 25
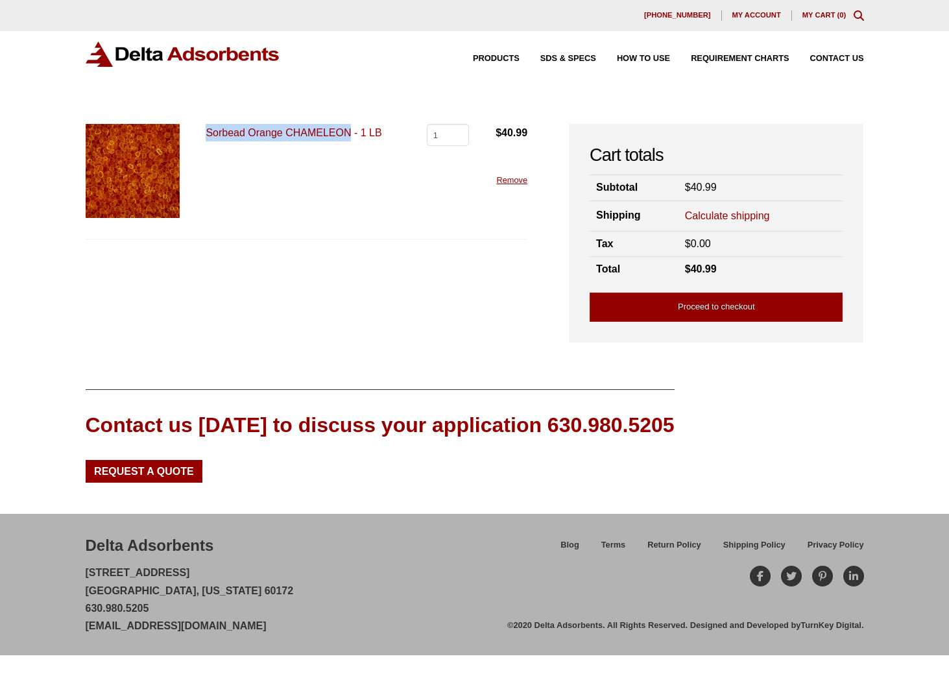
drag, startPoint x: 198, startPoint y: 130, endPoint x: 349, endPoint y: 134, distance: 151.1
click at [349, 134] on div "Sorbead Orange CHAMELEON - 1 LB Sorbead Orange CHAMELEON - 1 LB quantity 1 $ 40…" at bounding box center [307, 181] width 442 height 115
copy link "Sorbead Orange CHAMELEON"
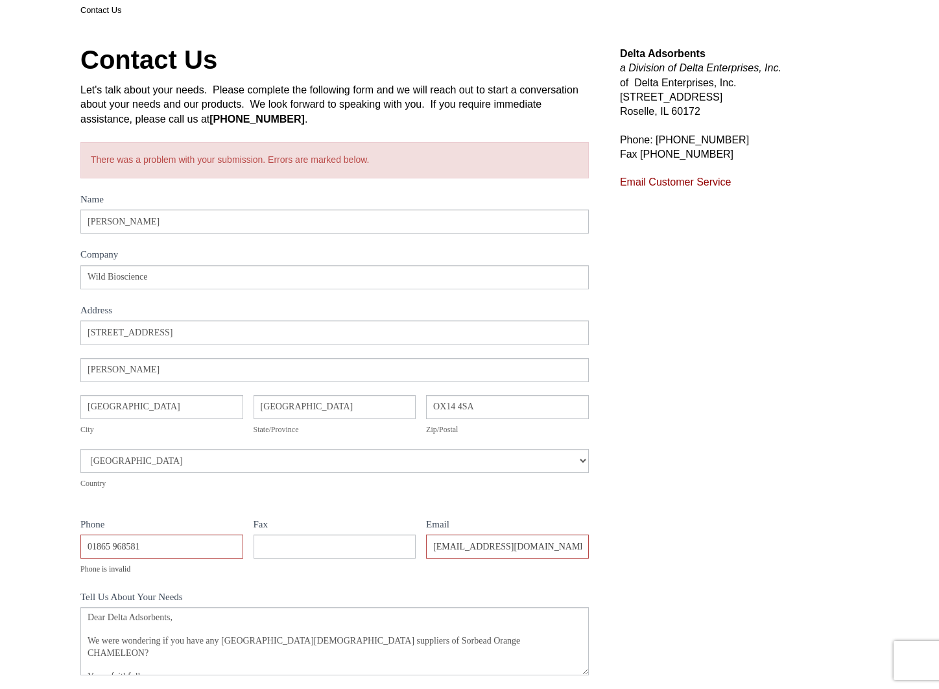
scroll to position [259, 0]
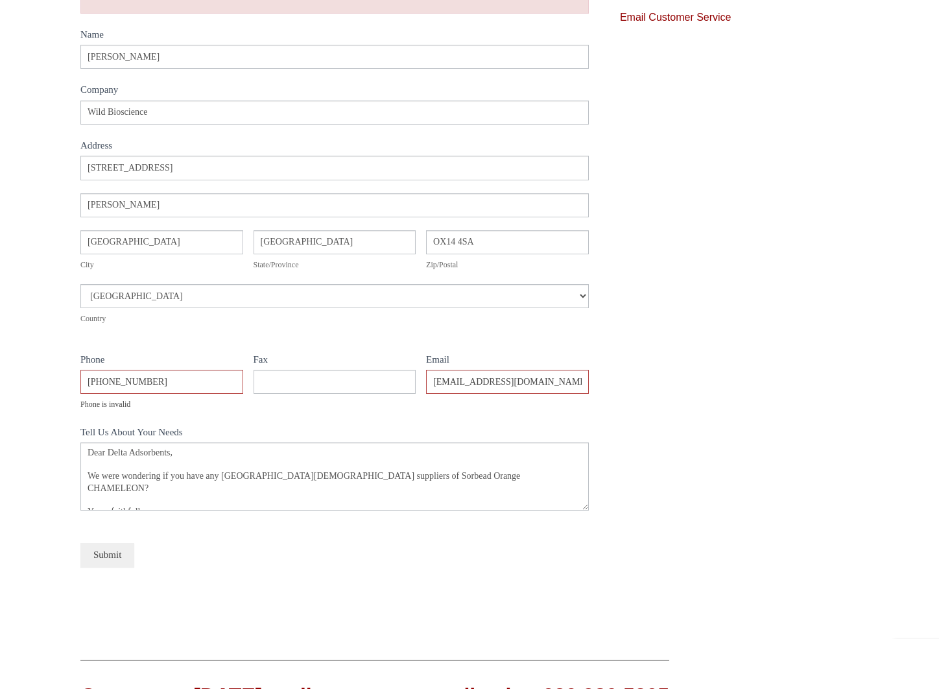
click at [102, 560] on button "Submit" at bounding box center [107, 555] width 54 height 24
click at [132, 377] on input "[PHONE_NUMBER]" at bounding box center [161, 382] width 163 height 24
click at [102, 386] on input "[PHONE_NUMBER]" at bounding box center [161, 382] width 163 height 24
click at [105, 382] on input "[PHONE_NUMBER]" at bounding box center [161, 382] width 163 height 24
click at [122, 381] on input "+441865 968581" at bounding box center [161, 382] width 163 height 24
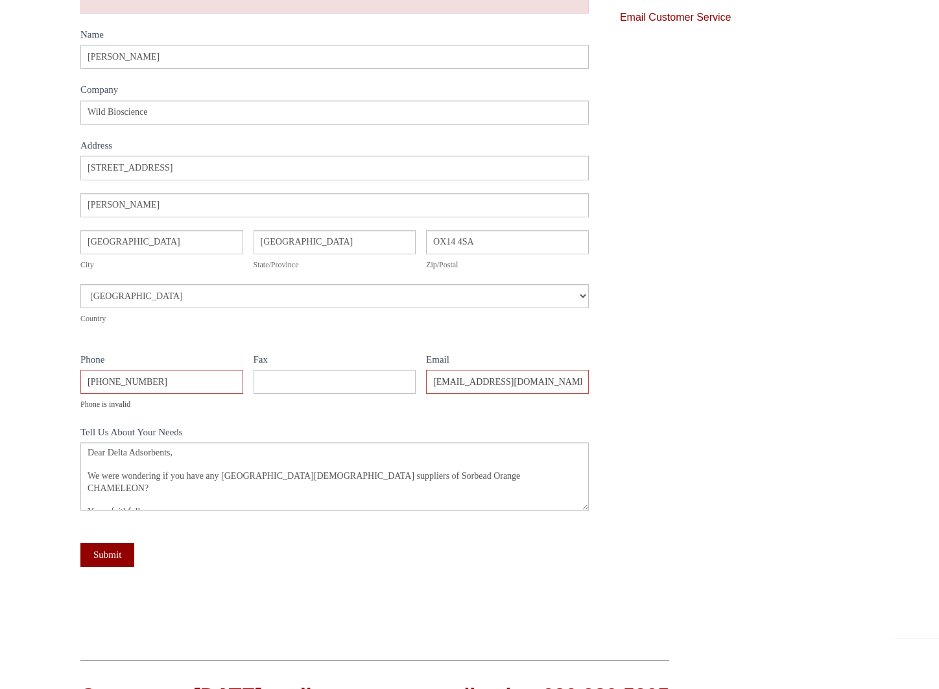
click at [102, 409] on div "Phone is invalid" at bounding box center [161, 404] width 163 height 13
drag, startPoint x: 90, startPoint y: 379, endPoint x: 78, endPoint y: 381, distance: 11.7
click at [78, 381] on div "Contact Us Let's talk about your needs. Please complete the following form and …" at bounding box center [469, 246] width 809 height 738
type input "00441865968581"
click at [164, 408] on div "Phone is invalid" at bounding box center [161, 404] width 163 height 13
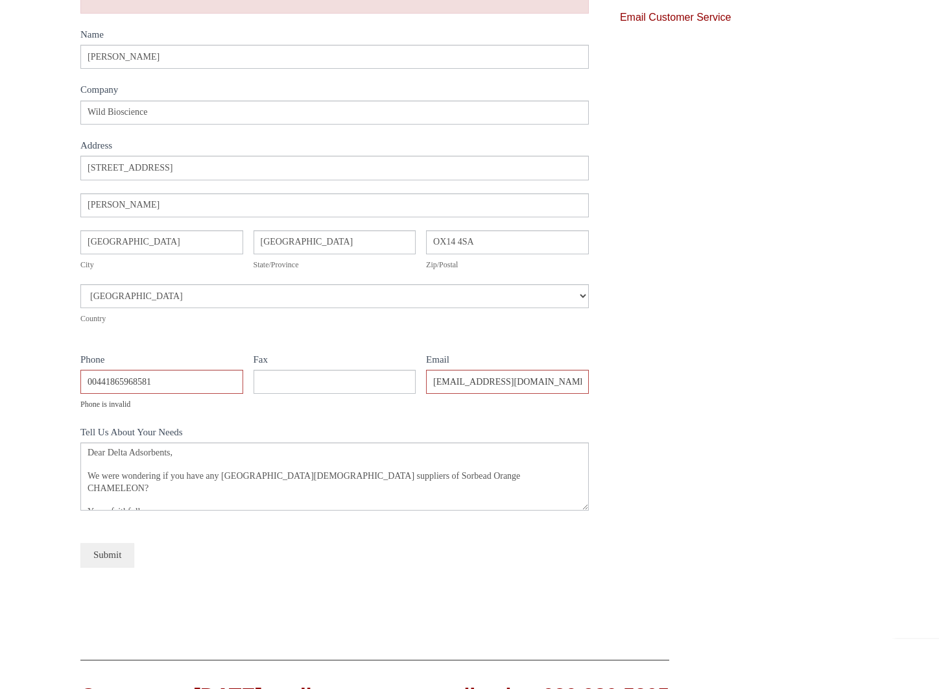
click at [113, 550] on button "Submit" at bounding box center [107, 555] width 54 height 24
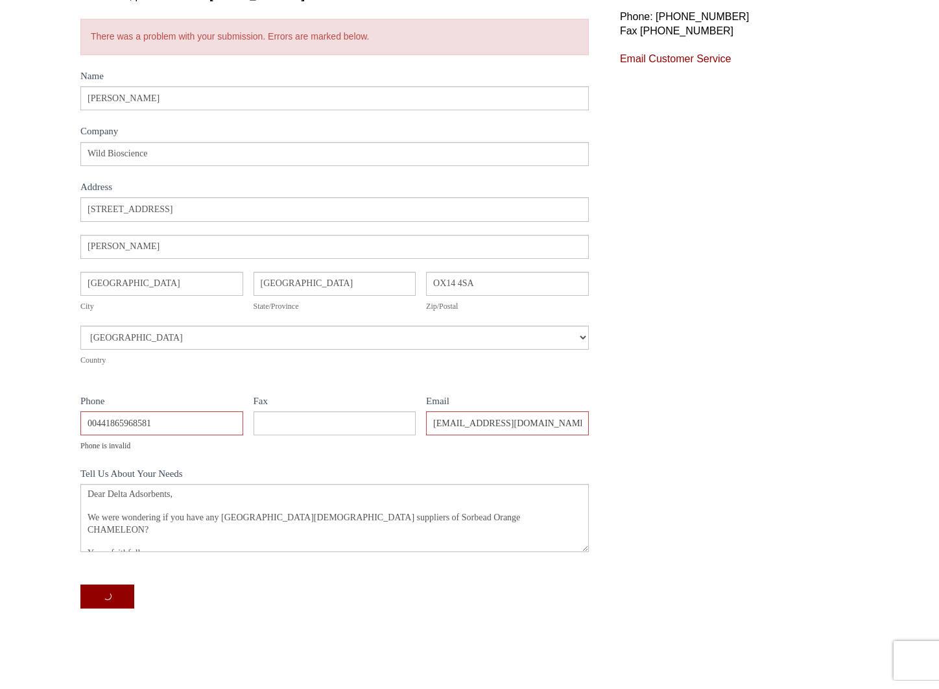
scroll to position [195, 0]
